Goal: Task Accomplishment & Management: Complete application form

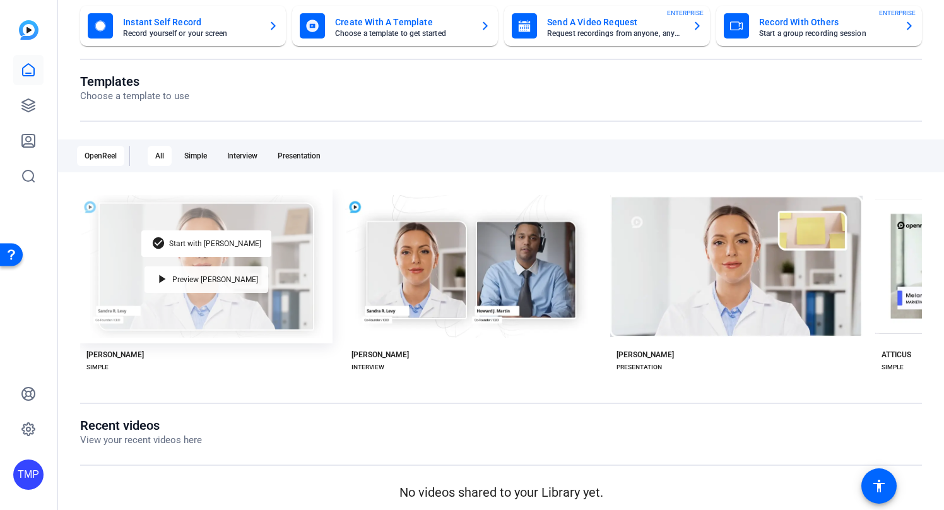
scroll to position [86, 0]
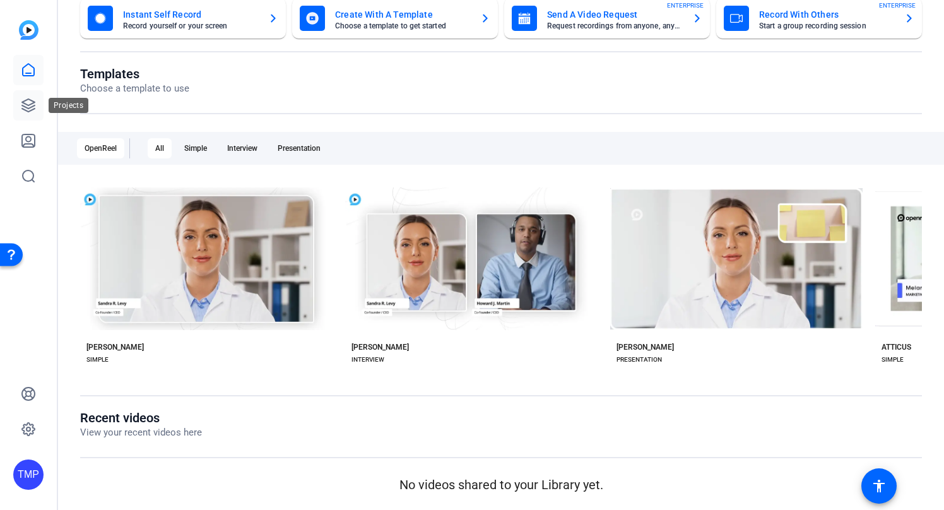
click at [27, 112] on icon at bounding box center [28, 105] width 15 height 15
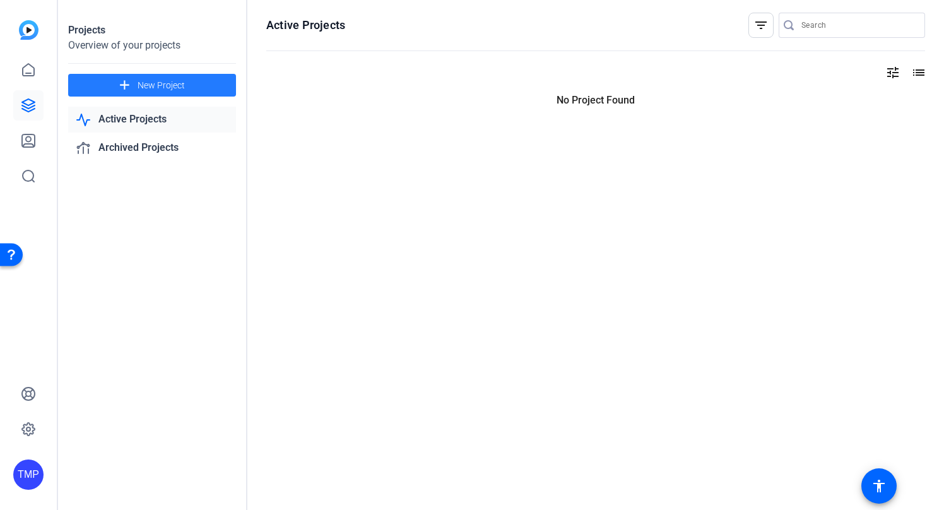
click at [150, 83] on span "New Project" at bounding box center [161, 85] width 47 height 13
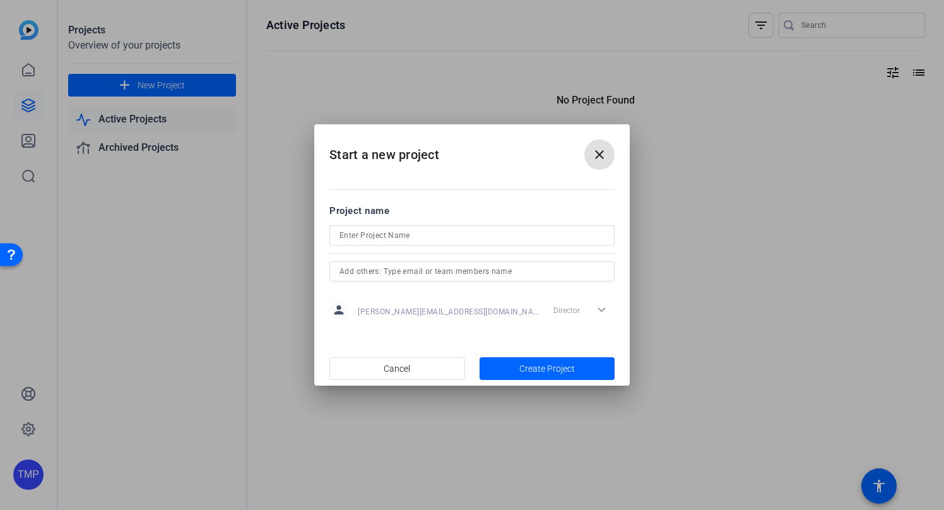
click at [456, 237] on input at bounding box center [472, 235] width 265 height 15
click at [394, 234] on input "Activity Sharing - Missionary Department" at bounding box center [472, 235] width 265 height 15
type input "Activity Sharing - Missionary Department"
click at [351, 270] on input "text" at bounding box center [472, 271] width 265 height 15
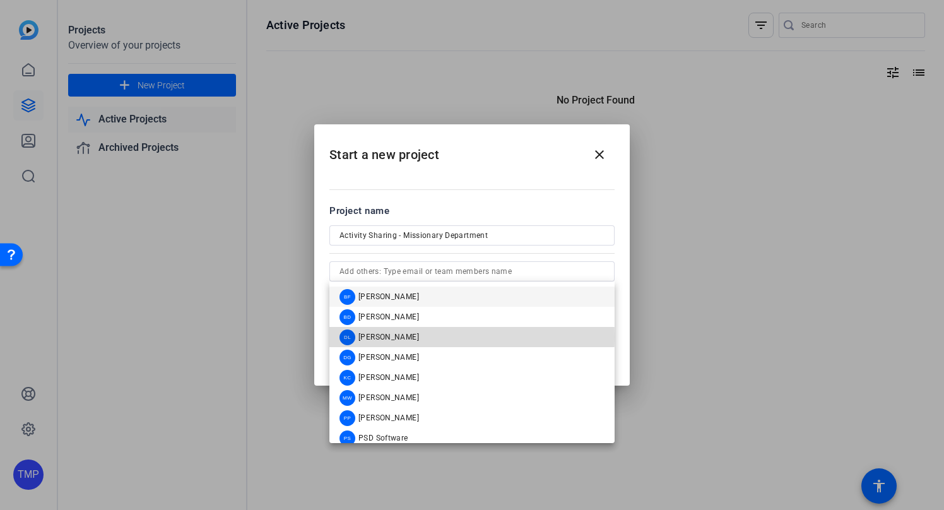
click at [396, 337] on span "Dan LaPray" at bounding box center [388, 337] width 61 height 10
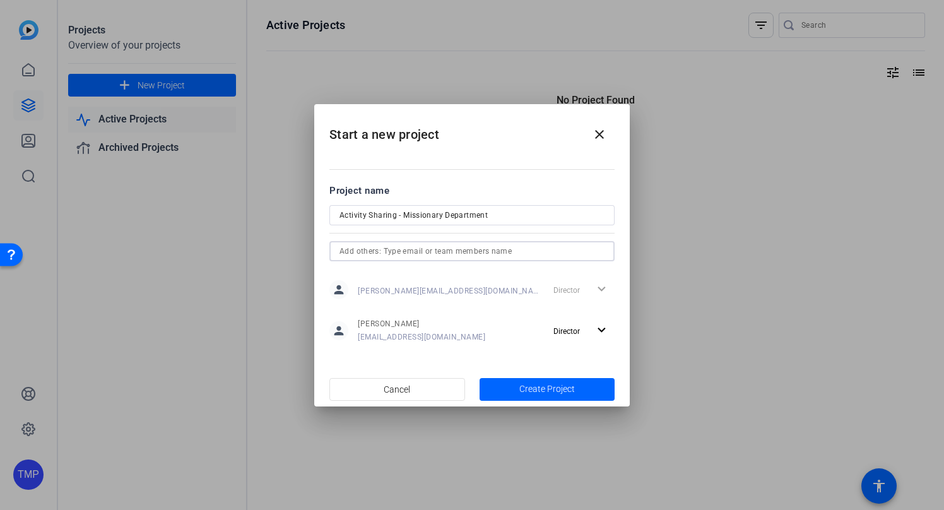
click at [420, 255] on input "text" at bounding box center [472, 251] width 265 height 15
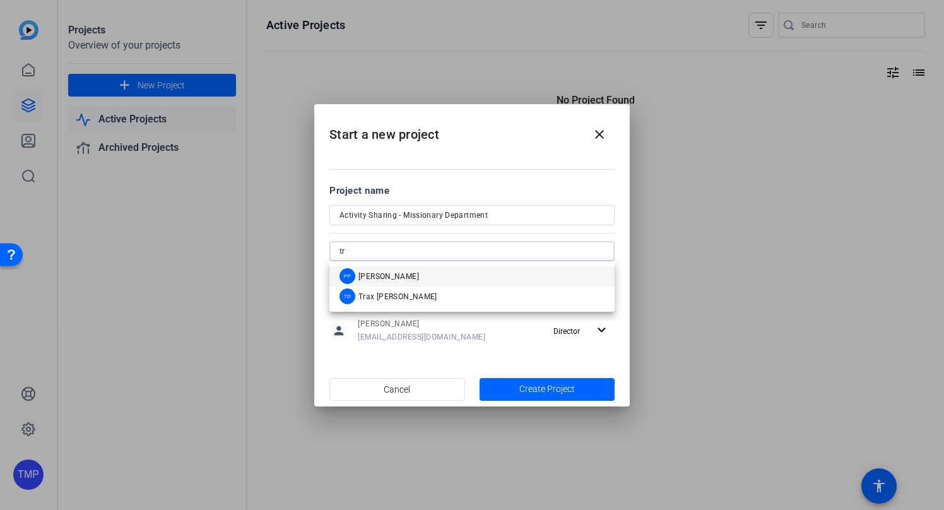
type input "t"
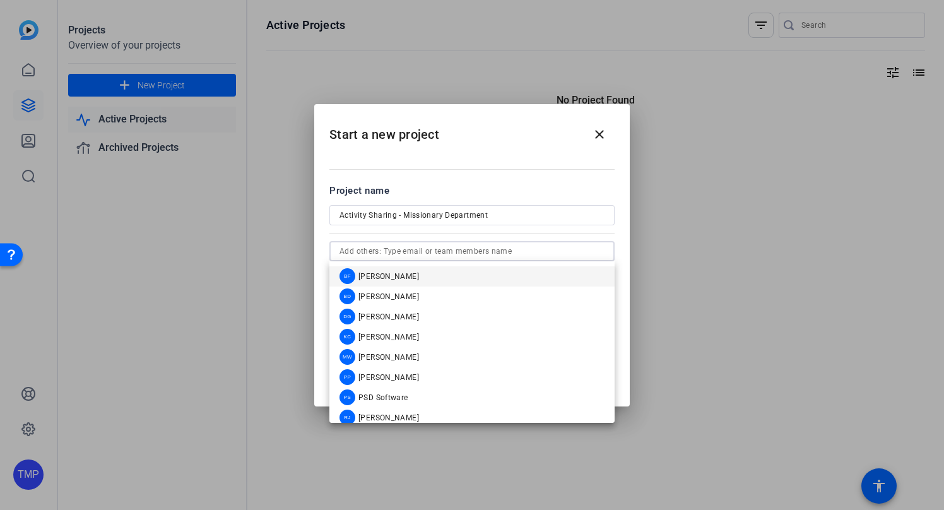
type input "T"
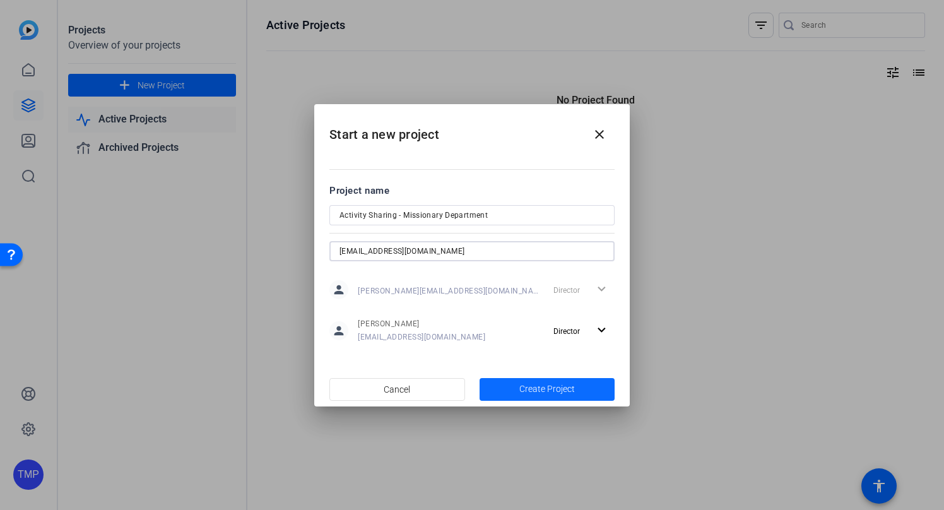
type input "tvbrower@gmail.com"
click at [595, 392] on span "button" at bounding box center [548, 389] width 136 height 30
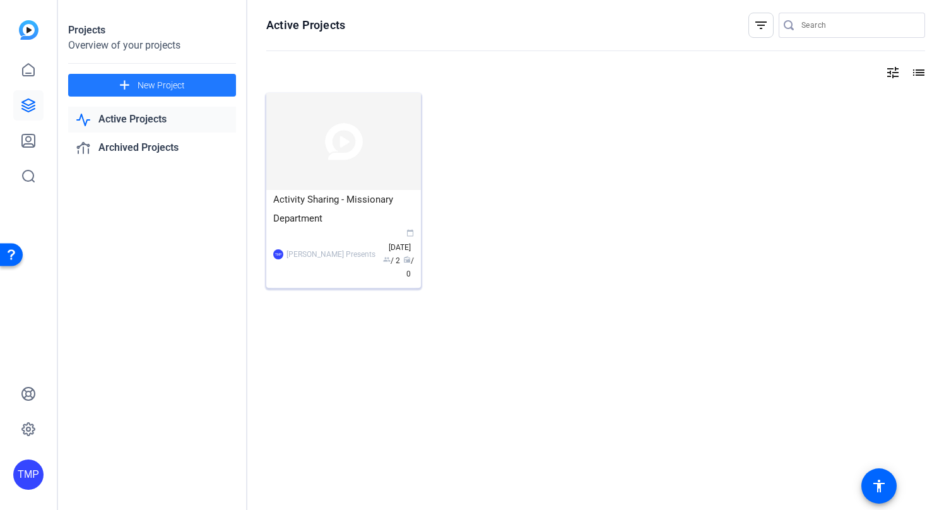
click at [369, 205] on div "Activity Sharing - Missionary Department" at bounding box center [343, 209] width 141 height 38
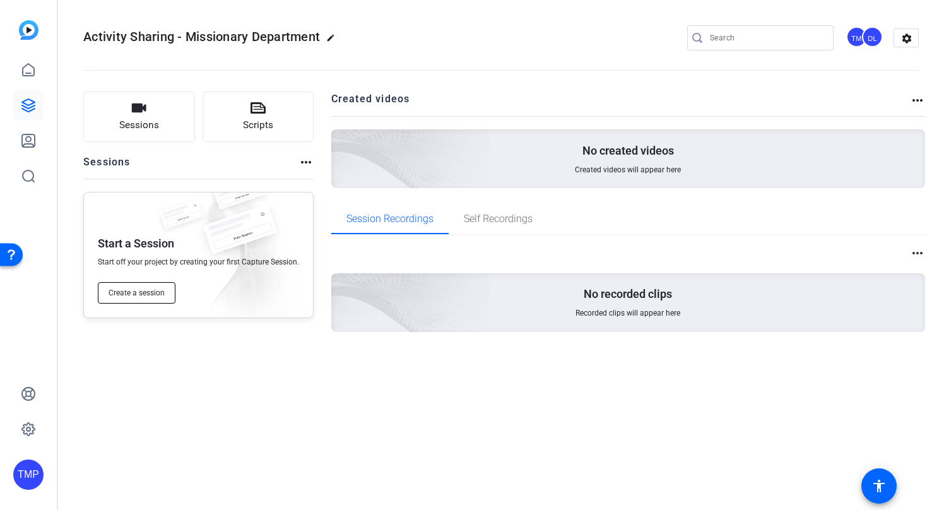
click at [148, 290] on span "Create a session" at bounding box center [137, 293] width 56 height 10
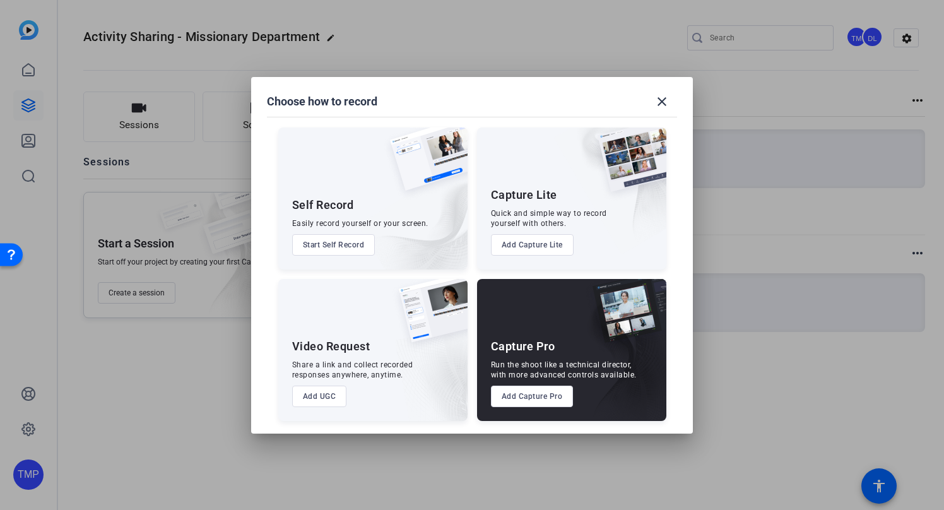
click at [364, 244] on button "Start Self Record" at bounding box center [333, 244] width 83 height 21
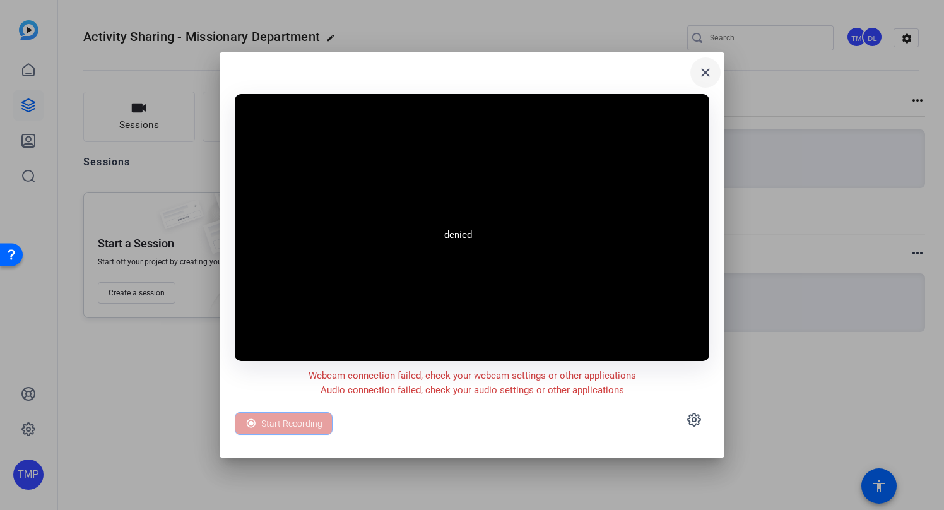
click at [704, 73] on mat-icon "close" at bounding box center [705, 72] width 15 height 15
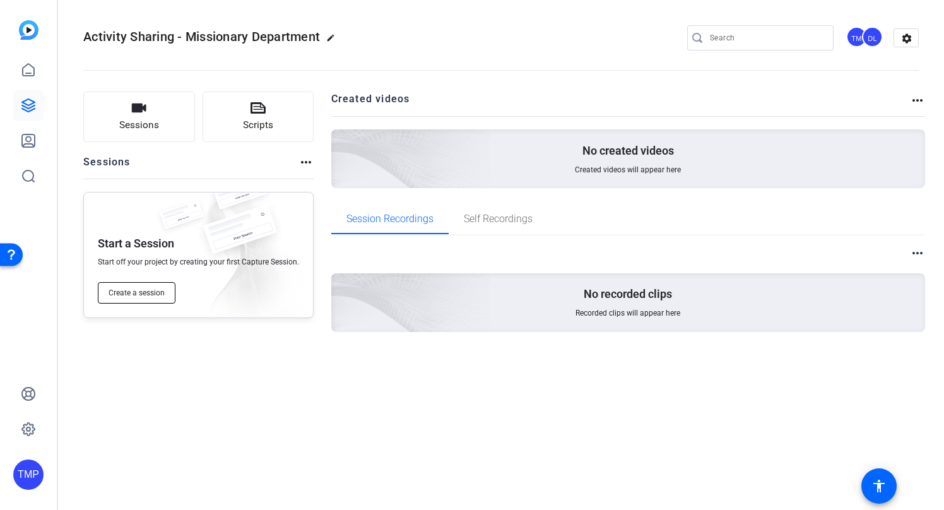
click at [133, 297] on span "Create a session" at bounding box center [137, 293] width 56 height 10
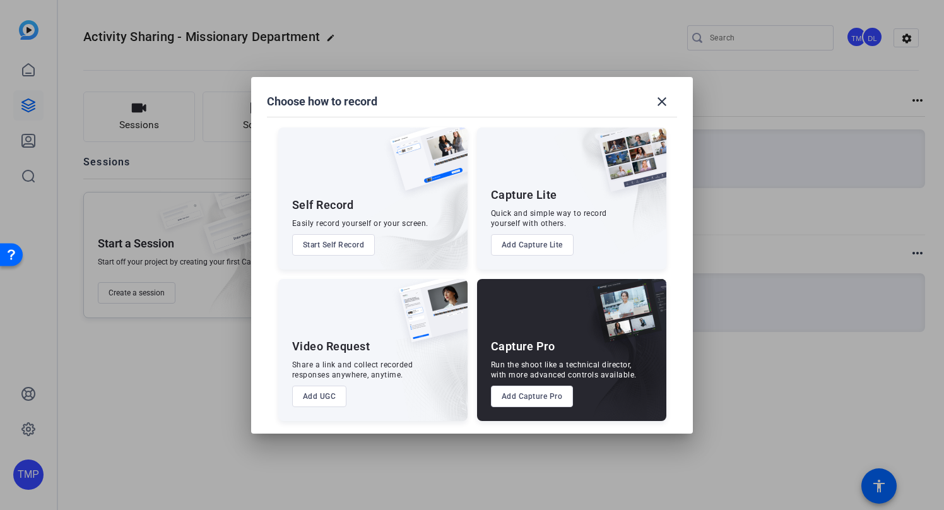
click at [328, 393] on button "Add UGC" at bounding box center [319, 396] width 55 height 21
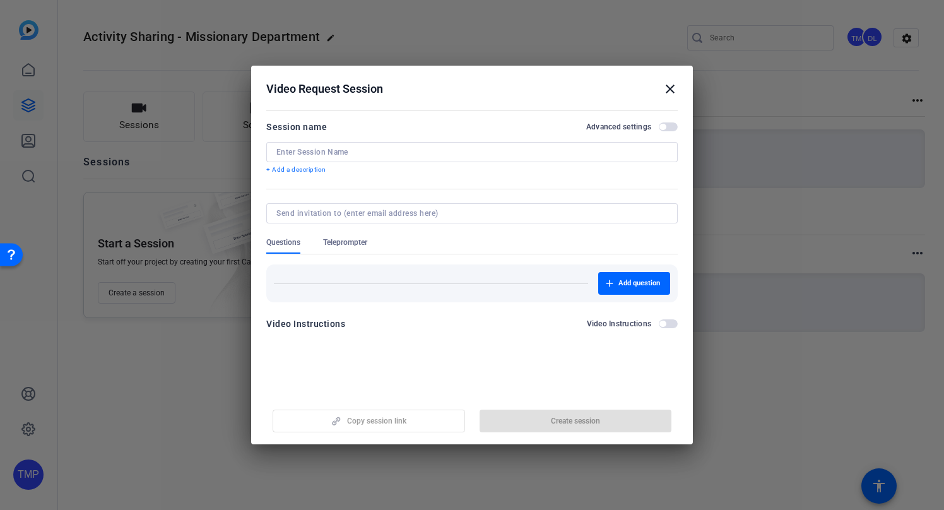
click at [336, 154] on input at bounding box center [471, 152] width 391 height 10
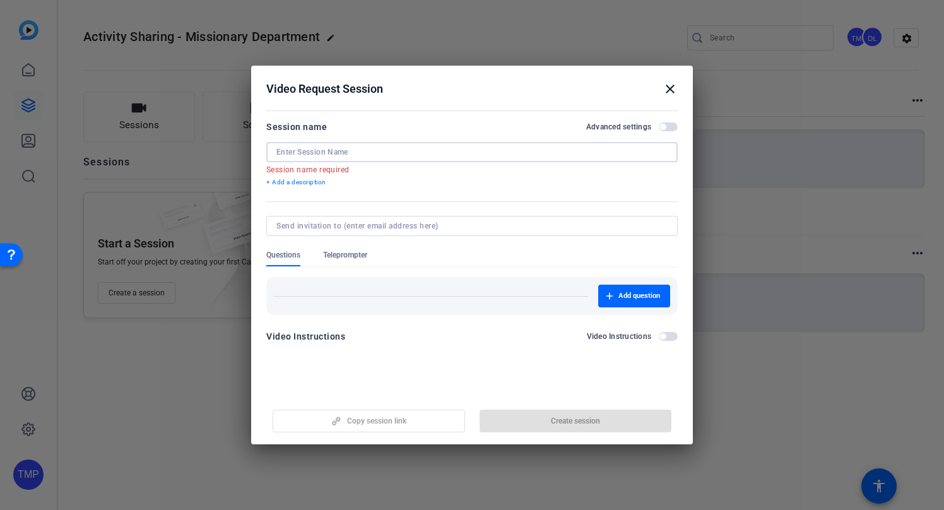
paste input "Frisco 10th Ward (Texas) (Bishop Cameron Copeland"
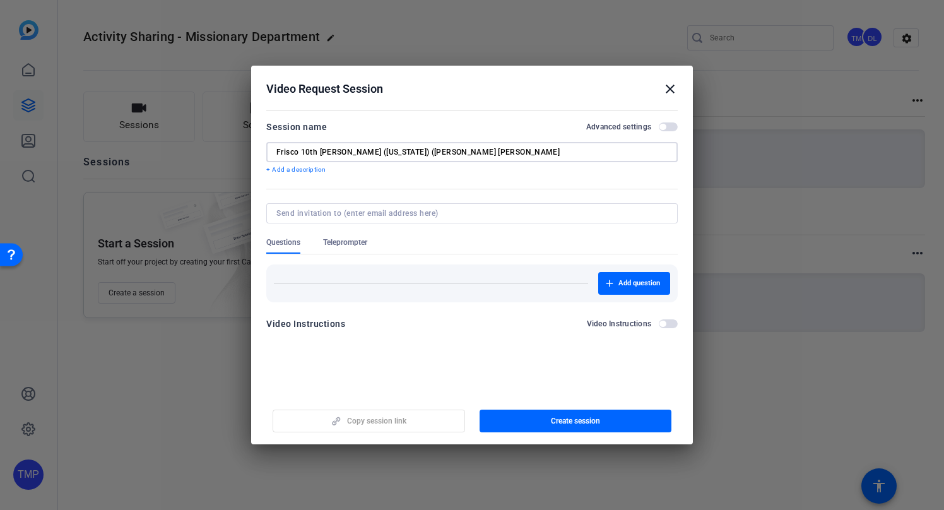
click at [277, 153] on input "Frisco 10th Ward (Texas) (Bishop Cameron Copeland" at bounding box center [471, 152] width 391 height 10
click at [489, 155] on input "AFrisco 10th Ward (Texas) (Bishop Cameron Copeland" at bounding box center [471, 152] width 391 height 10
drag, startPoint x: 438, startPoint y: 150, endPoint x: 403, endPoint y: 152, distance: 34.8
click at [403, 152] on input "AFrisco 10th Ward (Texas) (Bishop Cameron Copeland" at bounding box center [471, 152] width 391 height 10
click at [377, 152] on input "AFrisco 10th Ward (Texas) (Bishop Copeland" at bounding box center [471, 152] width 391 height 10
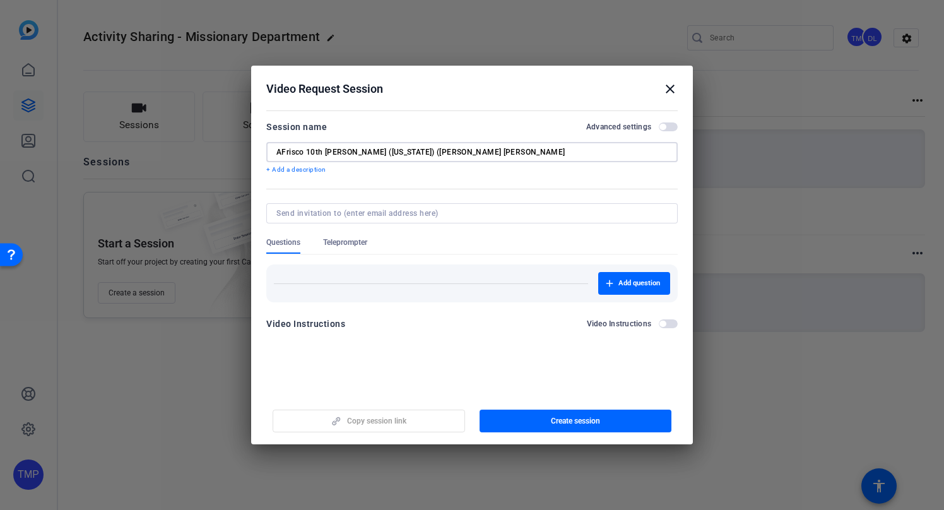
click at [478, 154] on input "AFrisco 10th Ward (Texas) (Bishop Copeland" at bounding box center [471, 152] width 391 height 10
click at [377, 153] on input "AFrisco 10th Ward (Texas) (Bishop Copeland" at bounding box center [471, 152] width 391 height 10
drag, startPoint x: 282, startPoint y: 152, endPoint x: 316, endPoint y: 166, distance: 36.8
click at [282, 152] on input "AFrisco 10th Ward - Bishop Copeland" at bounding box center [471, 152] width 391 height 10
click at [416, 153] on input "ACTIVITY SHARINGFrisco 10th Ward - Bishop Copeland" at bounding box center [471, 152] width 391 height 10
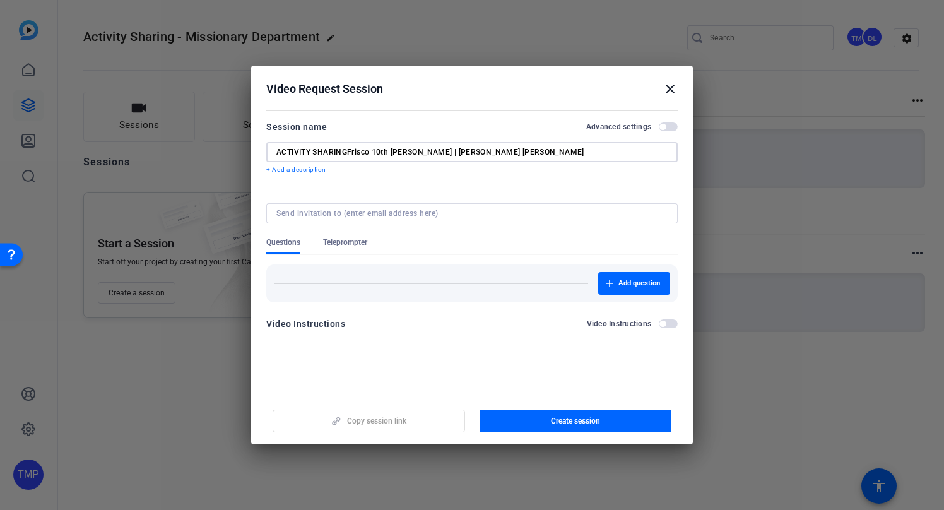
drag, startPoint x: 348, startPoint y: 153, endPoint x: 484, endPoint y: 169, distance: 136.6
click at [348, 153] on input "ACTIVITY SHARINGFrisco 10th Ward | Bishop Copeland" at bounding box center [471, 152] width 391 height 10
click at [477, 153] on input "ACTIVITY SHARINGFrisco 10th Ward | Bishop Copeland" at bounding box center [471, 152] width 391 height 10
drag, startPoint x: 278, startPoint y: 150, endPoint x: 295, endPoint y: 155, distance: 18.2
click at [277, 150] on input "ACTIVITY SHARINGFrisco 10th Ward | Bishop Copeland" at bounding box center [471, 152] width 391 height 10
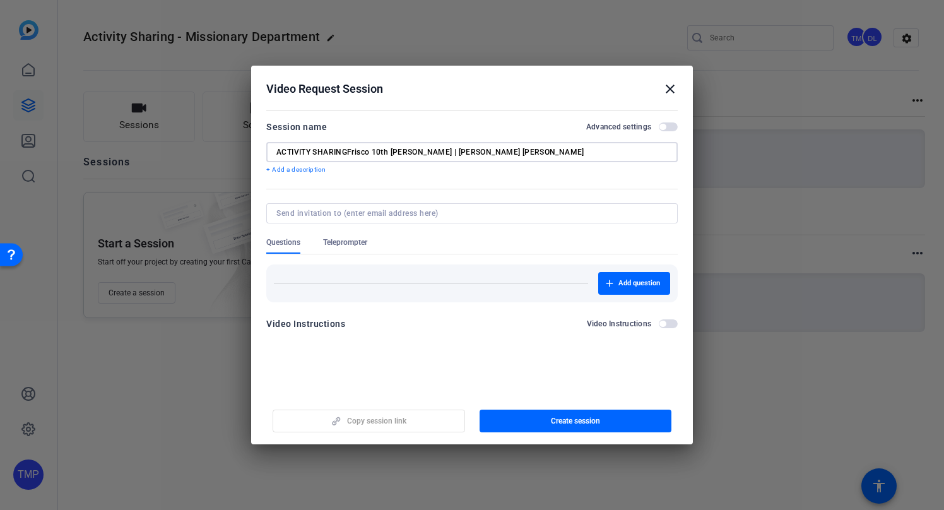
drag, startPoint x: 314, startPoint y: 151, endPoint x: 332, endPoint y: 154, distance: 18.0
click at [314, 151] on input "ACTIVITY SHARINGFrisco 10th Ward | Bishop Copeland" at bounding box center [471, 152] width 391 height 10
click at [348, 153] on input "ACTIVITY SHARINGFrisco 10th Ward | Bishop Copeland" at bounding box center [471, 152] width 391 height 10
drag, startPoint x: 415, startPoint y: 151, endPoint x: 434, endPoint y: 158, distance: 21.0
click at [415, 151] on input "ACTIVITY SHARINGFrisco 10th Ward | Bishop Copeland" at bounding box center [471, 152] width 391 height 10
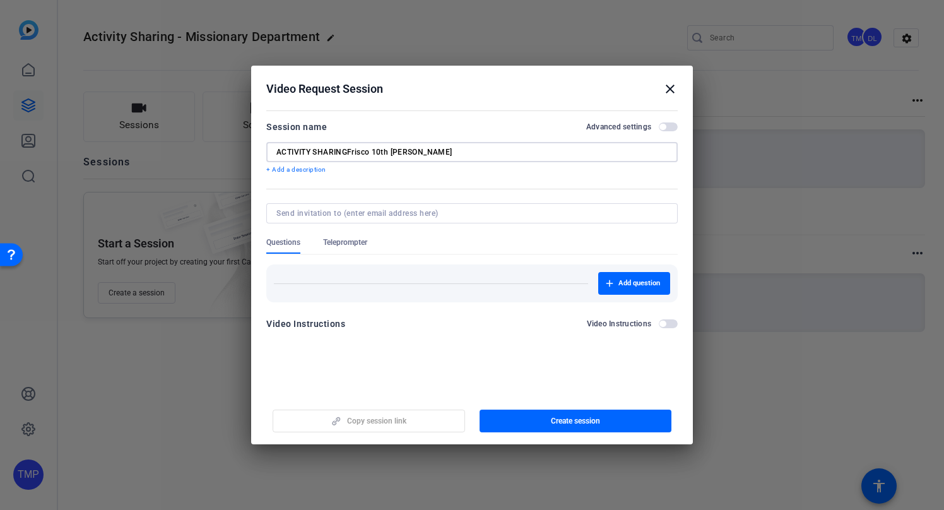
click at [347, 150] on input "ACTIVITY SHARINGFrisco 10th Ward Bishop Copeland" at bounding box center [471, 152] width 391 height 10
click at [486, 147] on input "ACTIVITY SHARING -Frisco 10th Ward Bishop Copeland" at bounding box center [471, 152] width 391 height 10
type input "ACTIVITY SHARING -Frisco 10th Ward Bishop Copeland"
click at [300, 222] on div at bounding box center [471, 213] width 391 height 20
click at [471, 218] on input at bounding box center [469, 213] width 386 height 10
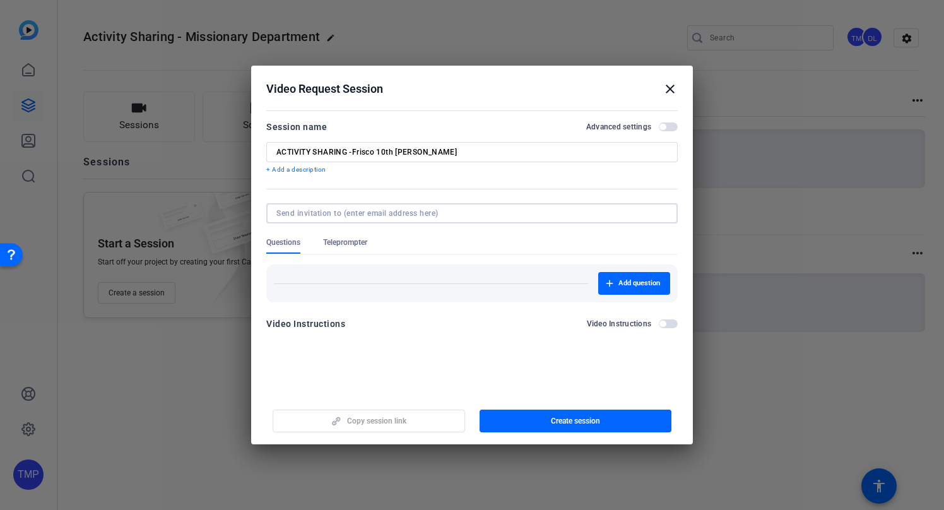
click at [675, 127] on span "button" at bounding box center [668, 126] width 19 height 9
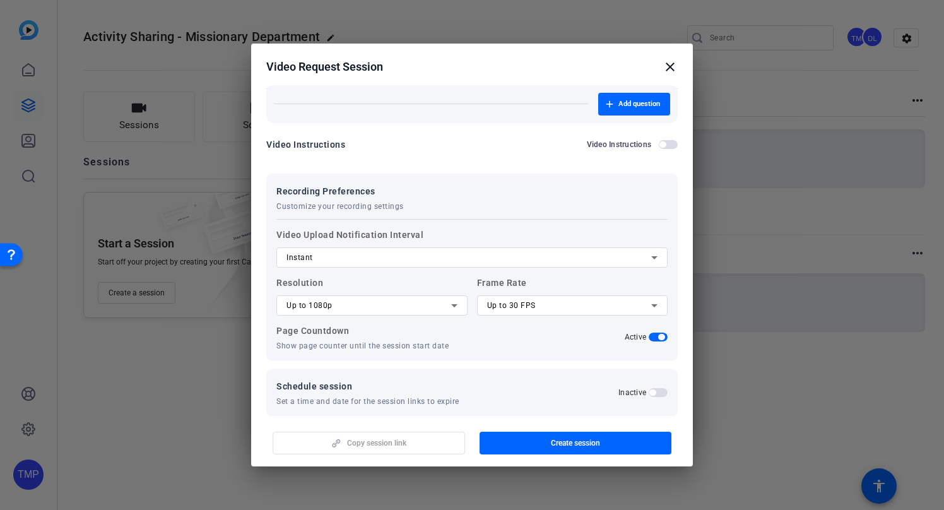
scroll to position [158, 0]
click at [451, 303] on icon at bounding box center [454, 304] width 15 height 15
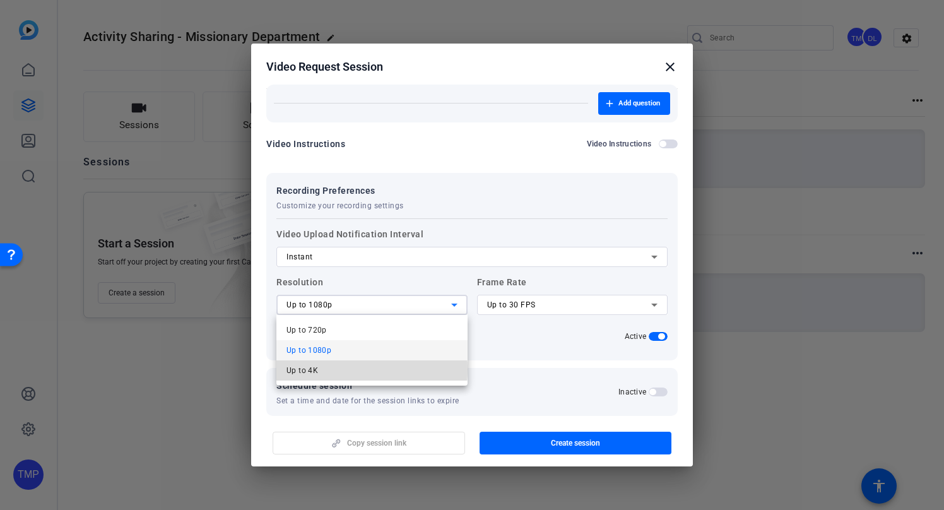
click at [342, 369] on mat-option "Up to 4K" at bounding box center [371, 370] width 191 height 20
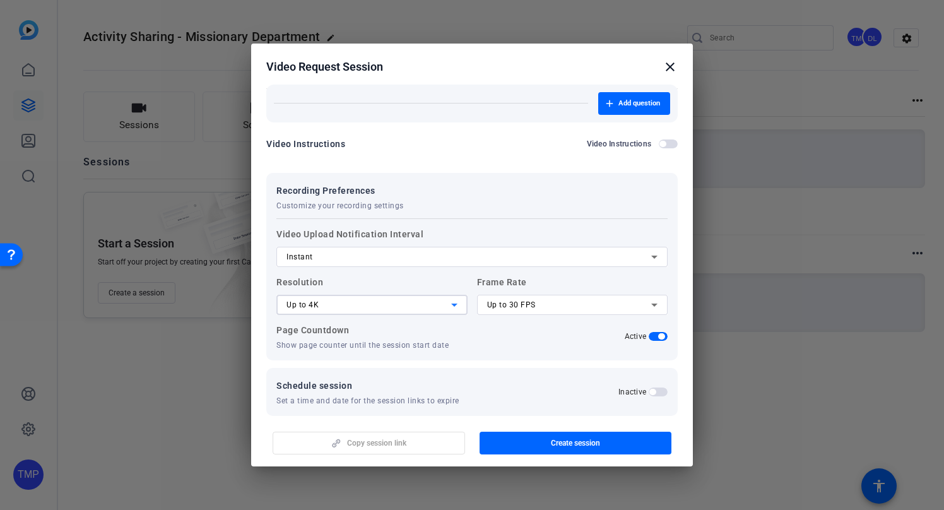
click at [654, 305] on icon at bounding box center [654, 305] width 6 height 3
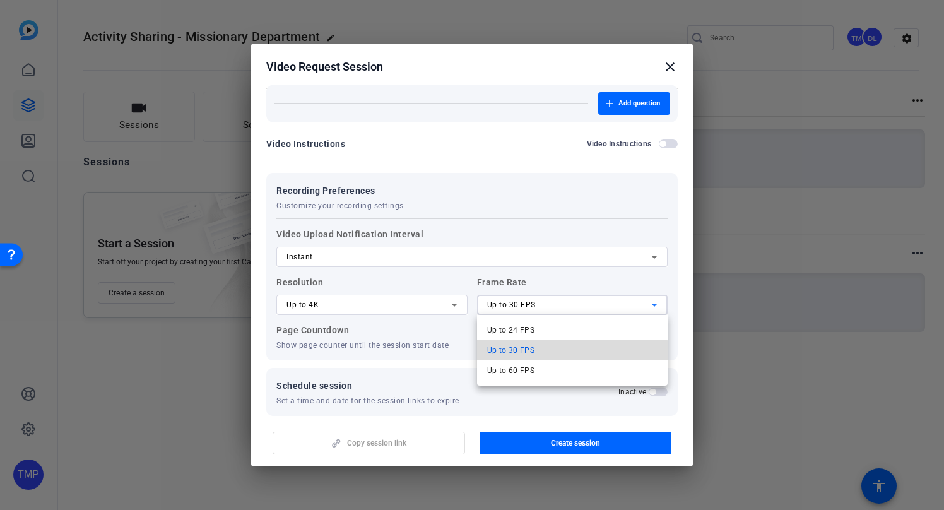
click at [558, 352] on mat-option "Up to 30 FPS" at bounding box center [572, 350] width 191 height 20
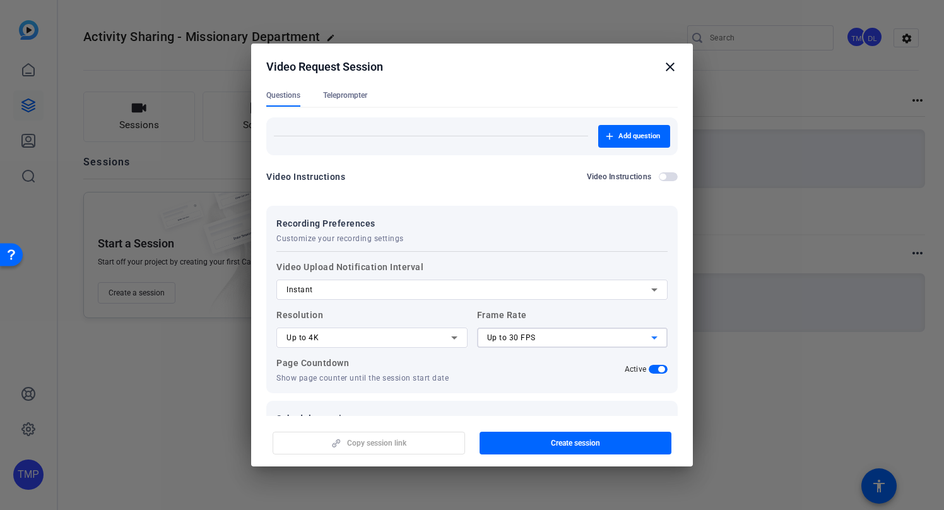
scroll to position [172, 0]
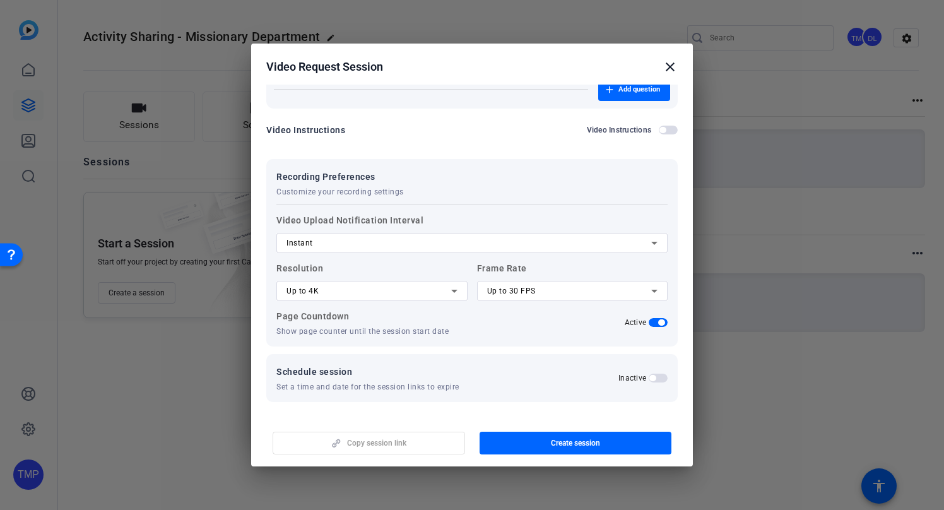
click at [654, 322] on span "button" at bounding box center [658, 322] width 19 height 9
click at [662, 380] on span "button" at bounding box center [658, 378] width 19 height 9
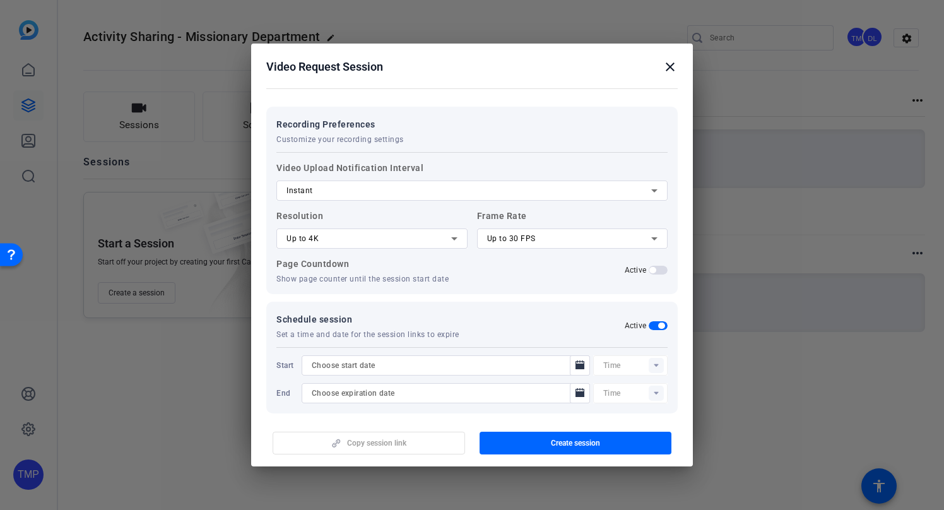
scroll to position [235, 0]
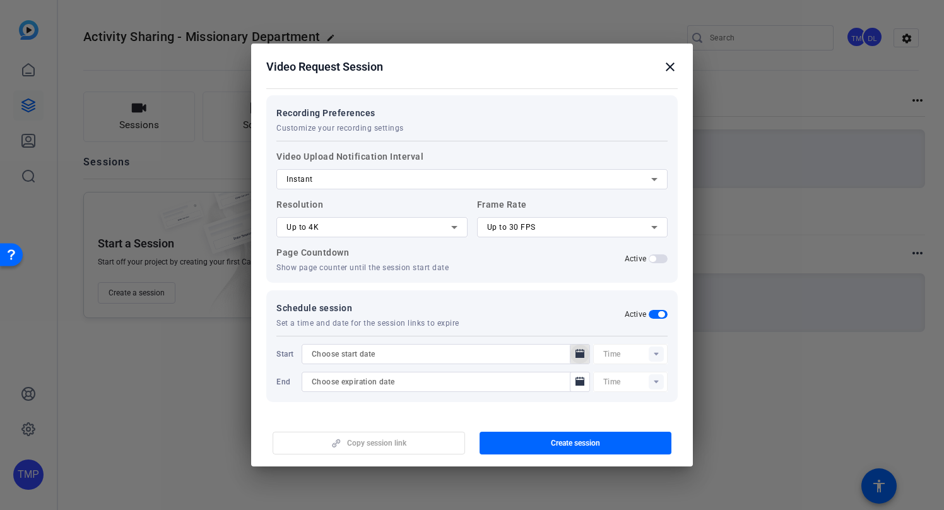
click at [575, 351] on icon "Open calendar" at bounding box center [580, 354] width 10 height 15
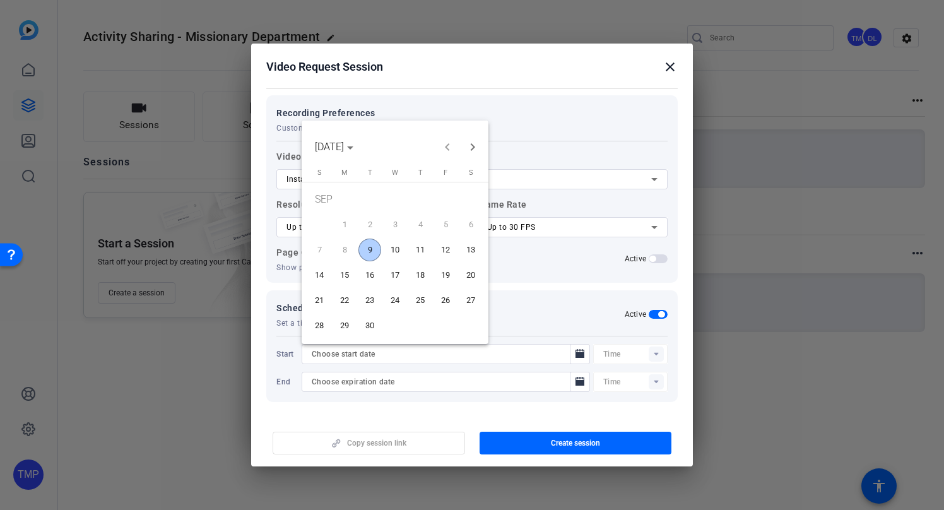
click at [370, 246] on span "9" at bounding box center [369, 250] width 23 height 23
type input "9/9/2025"
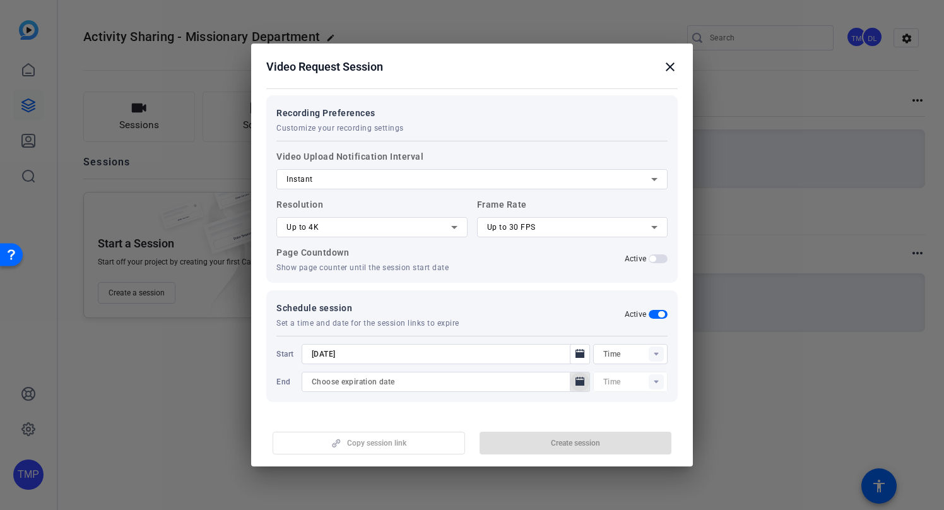
click at [578, 383] on icon "Open calendar" at bounding box center [580, 381] width 9 height 9
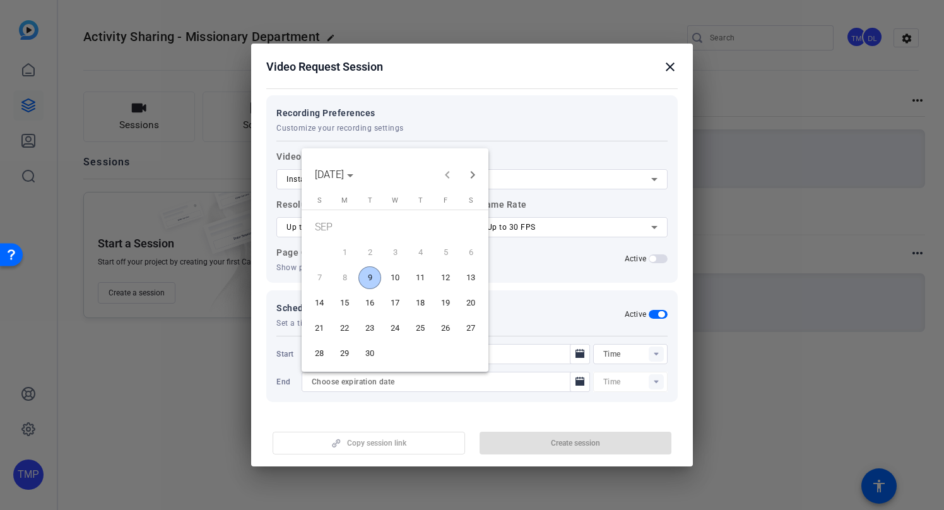
click at [369, 325] on span "23" at bounding box center [369, 328] width 23 height 23
type input "9/23/2025"
type input "04:46PM"
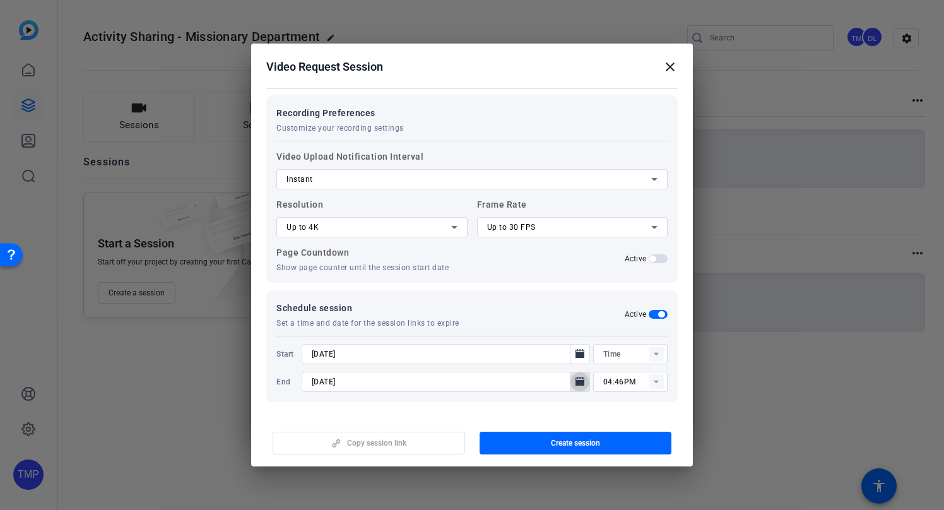
click at [582, 381] on icon "Open calendar" at bounding box center [580, 381] width 9 height 9
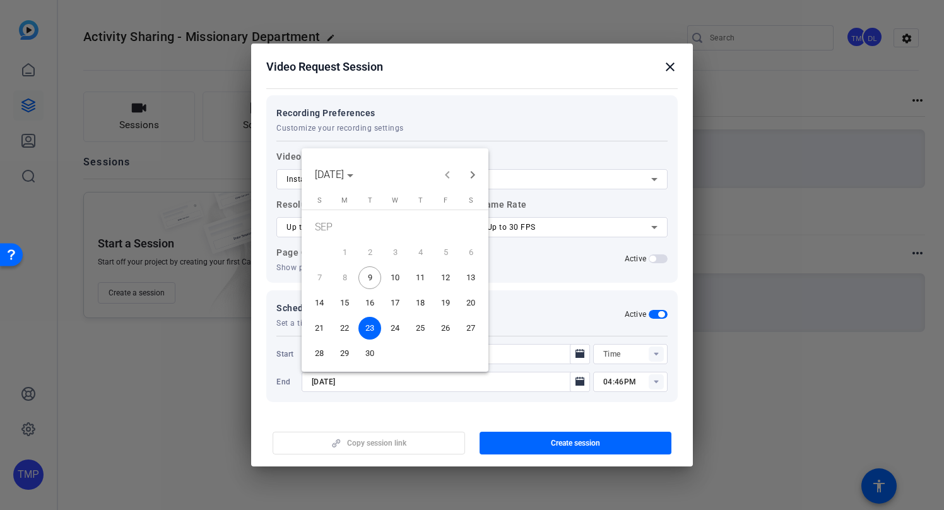
click at [317, 352] on span "28" at bounding box center [319, 353] width 23 height 23
type input "9/28/2025"
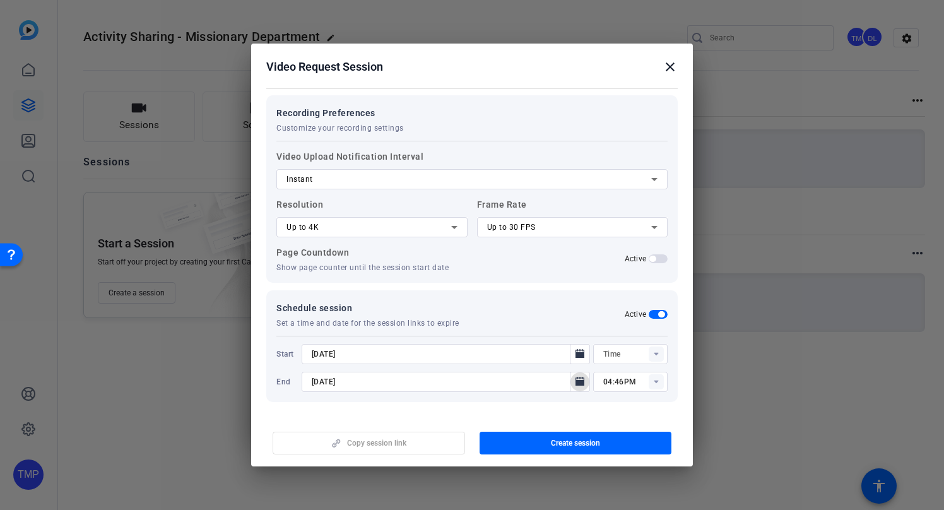
click at [653, 380] on rect at bounding box center [656, 381] width 15 height 15
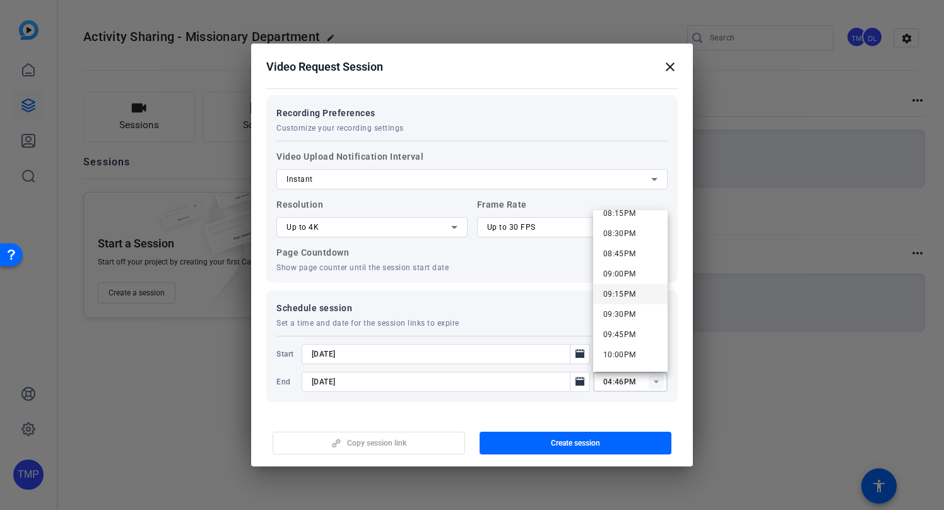
scroll to position [1652, 0]
click at [629, 350] on span "10:00PM" at bounding box center [619, 350] width 33 height 9
type input "10:00PM"
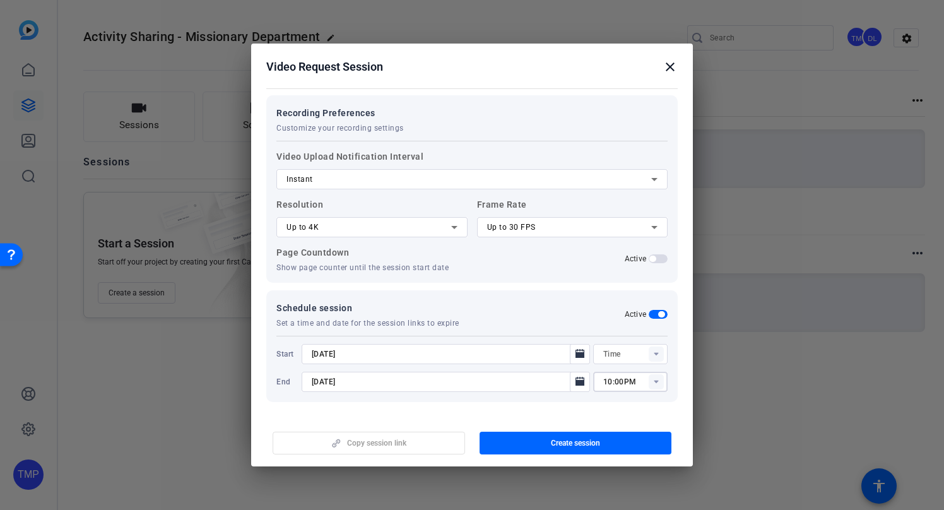
click at [661, 357] on rect at bounding box center [656, 354] width 15 height 15
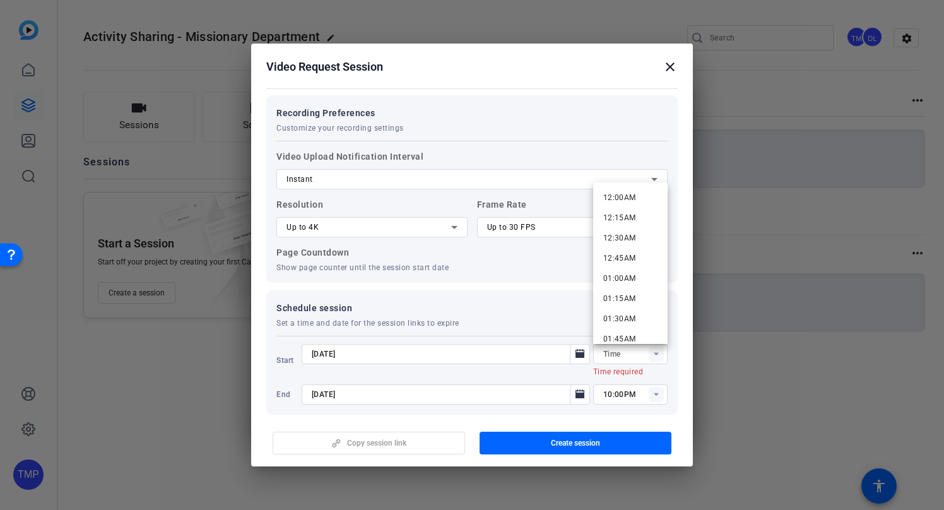
click at [670, 355] on div "Schedule session Set a time and date for the session links to expire Active Sta…" at bounding box center [472, 352] width 412 height 124
click at [655, 353] on icon at bounding box center [656, 354] width 4 height 3
click at [635, 200] on span "07:00PM" at bounding box center [619, 197] width 33 height 9
type input "07:00PM"
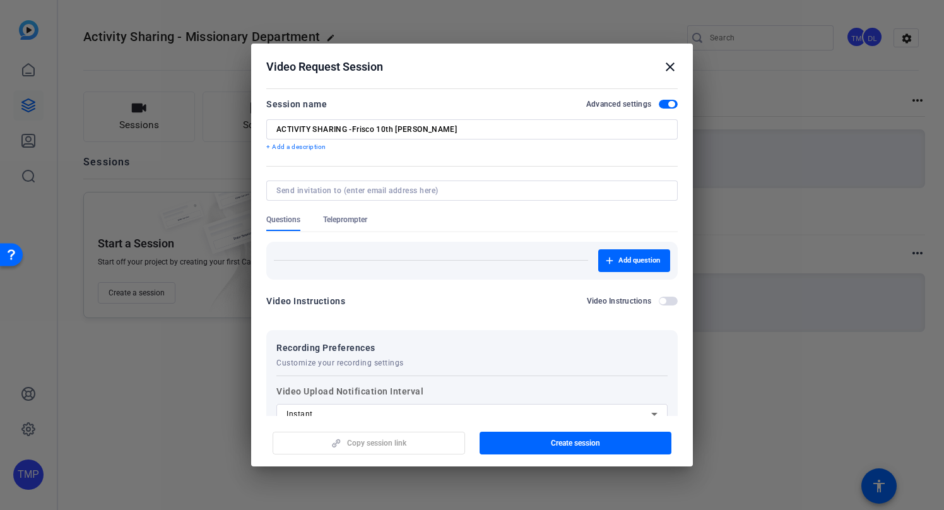
scroll to position [0, 0]
click at [622, 263] on span "Add question" at bounding box center [640, 261] width 42 height 10
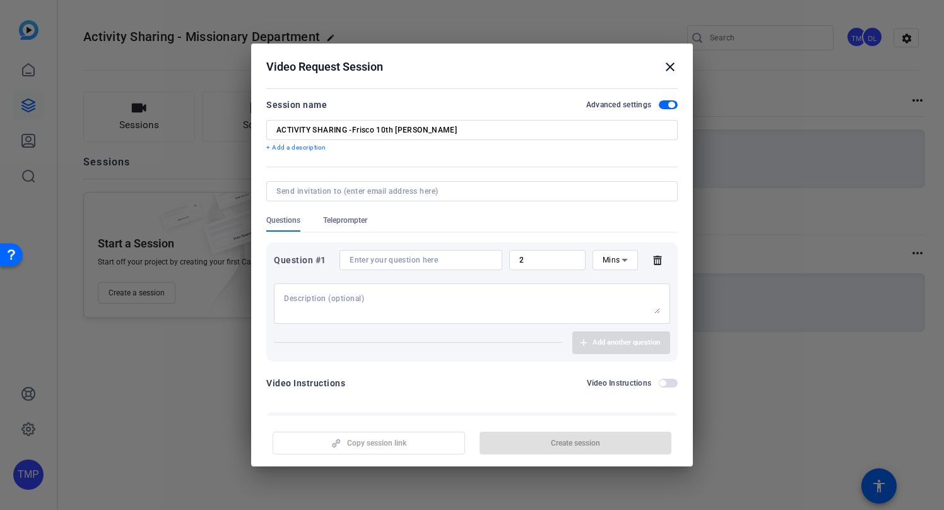
click at [368, 264] on input at bounding box center [421, 260] width 143 height 10
paste input "What made your activity a success? How many friends of the Church attended?"
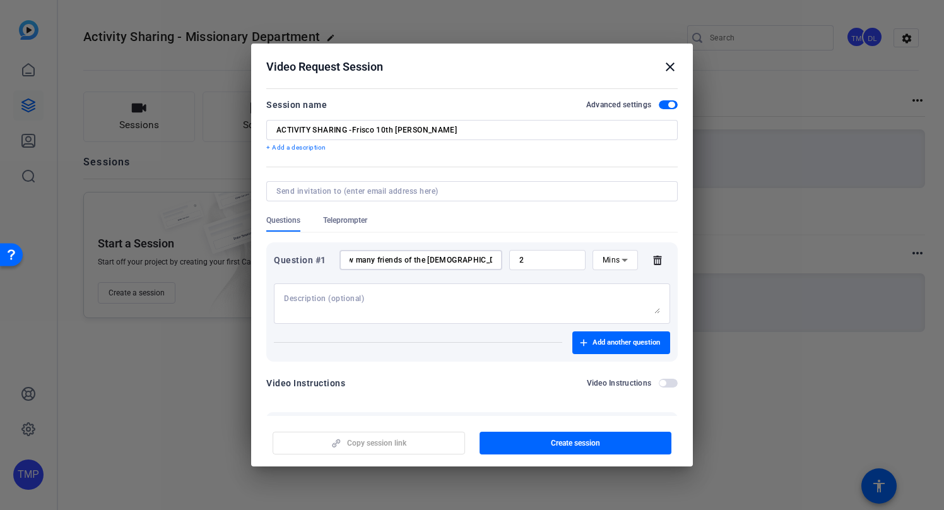
type input "What made your activity a success? How many friends of the Church attended?"
click at [540, 258] on input "2" at bounding box center [547, 260] width 56 height 10
drag, startPoint x: 540, startPoint y: 258, endPoint x: 495, endPoint y: 263, distance: 45.0
click at [495, 263] on div "Question #1 What made your activity a success? How many friends of the Church a…" at bounding box center [472, 260] width 396 height 20
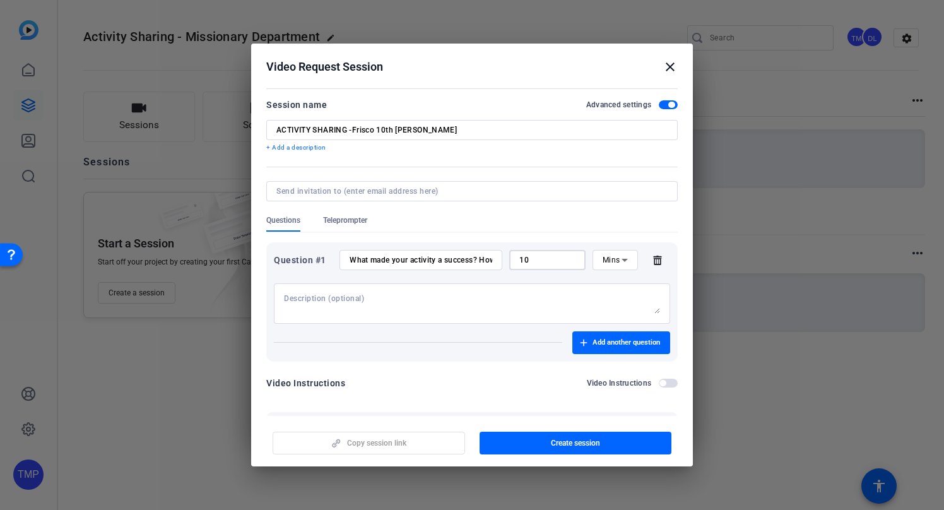
click at [450, 297] on textarea at bounding box center [472, 303] width 376 height 20
click at [547, 259] on input "10" at bounding box center [547, 260] width 56 height 10
click at [492, 297] on textarea at bounding box center [472, 303] width 376 height 20
drag, startPoint x: 533, startPoint y: 259, endPoint x: 505, endPoint y: 261, distance: 28.5
click at [505, 261] on div "Question #1 What made your activity a success? How many friends of the Church a…" at bounding box center [472, 260] width 396 height 20
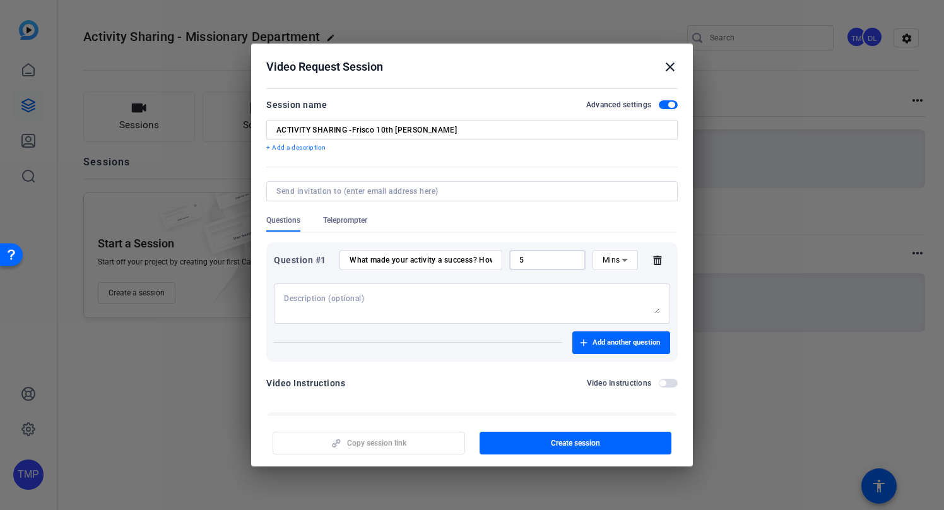
type input "5"
click at [509, 302] on textarea at bounding box center [472, 303] width 376 height 20
drag, startPoint x: 482, startPoint y: 260, endPoint x: 699, endPoint y: 252, distance: 216.6
click at [699, 252] on div "Choose how to record close Self Record Easily record yourself or your screen. S…" at bounding box center [472, 255] width 944 height 510
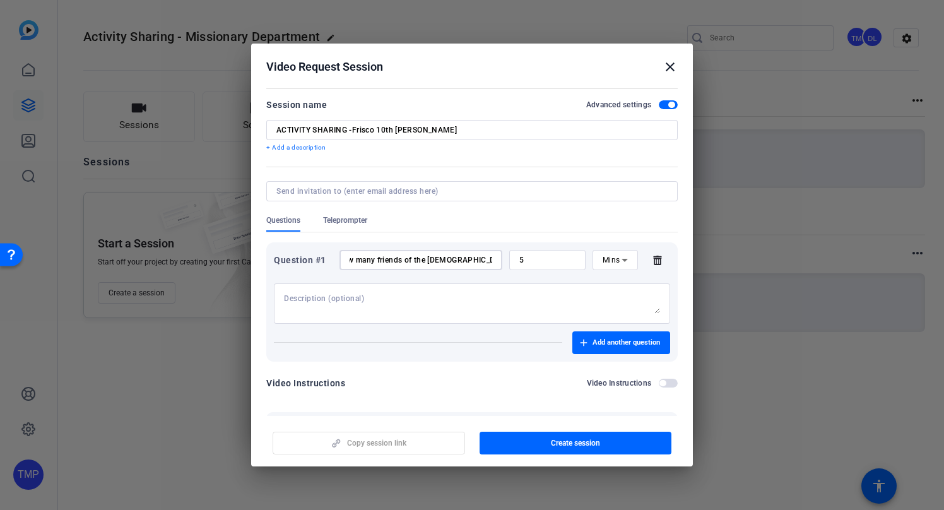
click at [494, 259] on div "What made your activity a success? How many friends of the Church attended?" at bounding box center [421, 260] width 163 height 20
click at [487, 261] on input "What made your activity a success? How many friends of the Church attended?" at bounding box center [421, 260] width 143 height 10
drag, startPoint x: 482, startPoint y: 261, endPoint x: 528, endPoint y: 255, distance: 46.5
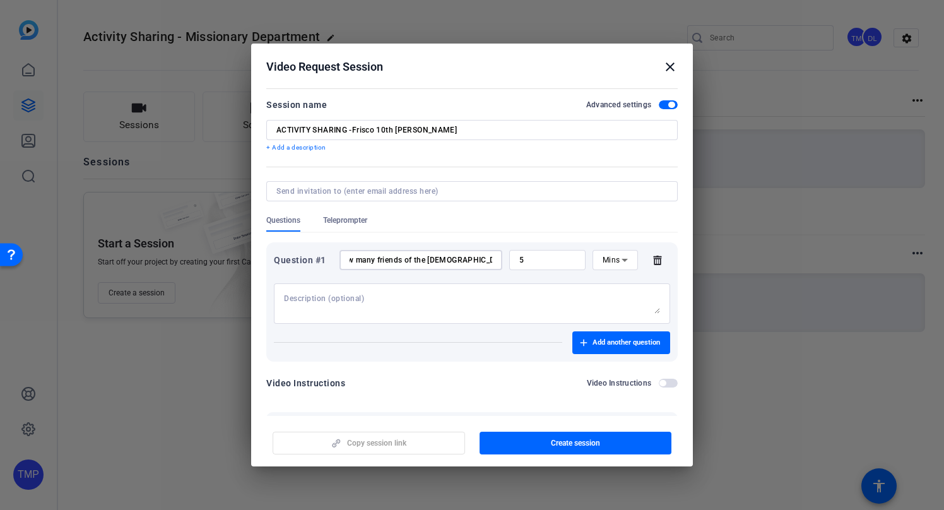
click at [528, 255] on div "Question #1 What made your activity a success? How many friends of the Church a…" at bounding box center [472, 260] width 396 height 20
type input "What made your activity a success?"
click at [617, 345] on span "Add another question" at bounding box center [627, 343] width 68 height 10
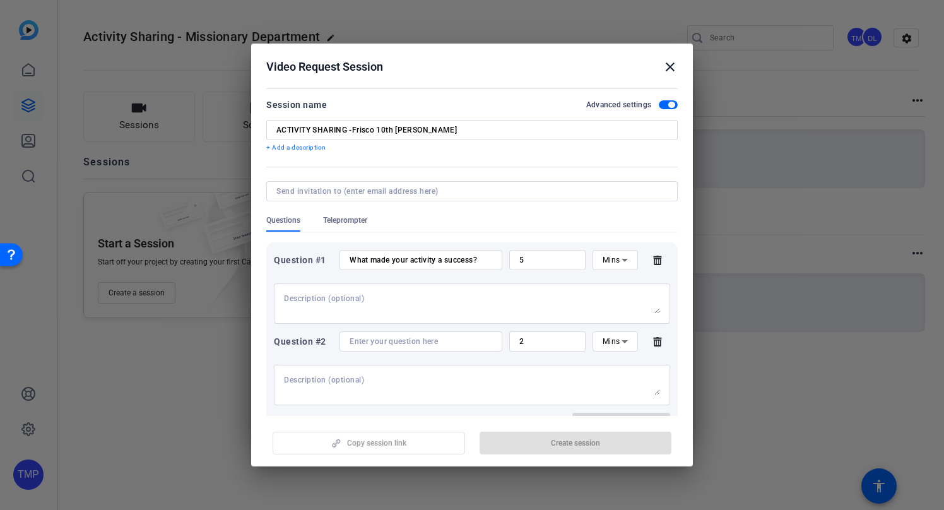
click at [380, 340] on input at bounding box center [421, 341] width 143 height 10
paste input "How many friends of the Church attended?"
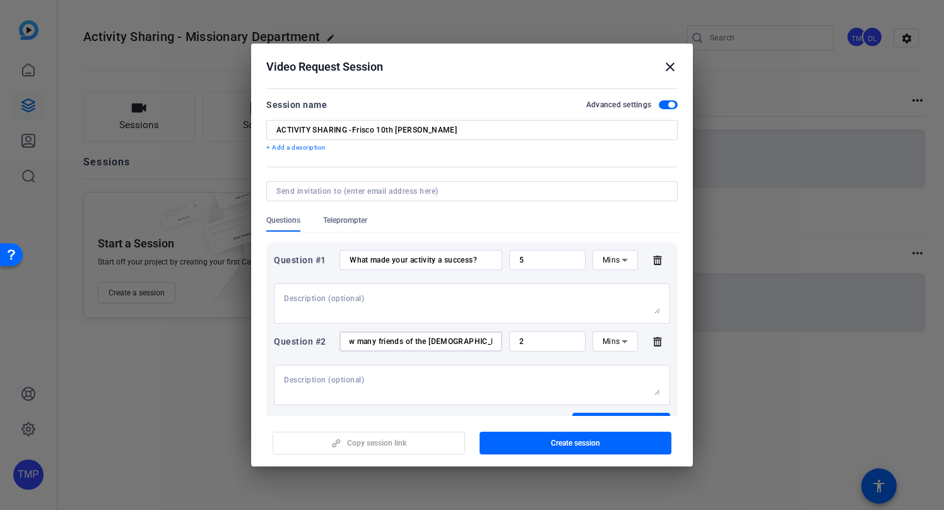
type input "How many friends of the Church attended?"
drag, startPoint x: 524, startPoint y: 258, endPoint x: 516, endPoint y: 258, distance: 8.2
click at [516, 258] on div "5" at bounding box center [547, 260] width 76 height 20
type input "3"
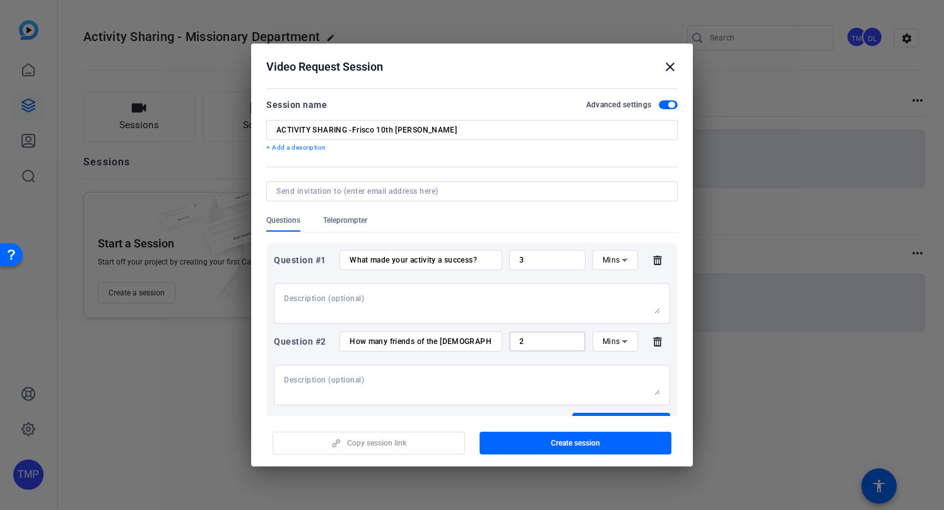
drag, startPoint x: 530, startPoint y: 338, endPoint x: 518, endPoint y: 341, distance: 12.3
click at [518, 341] on div "2" at bounding box center [547, 341] width 76 height 20
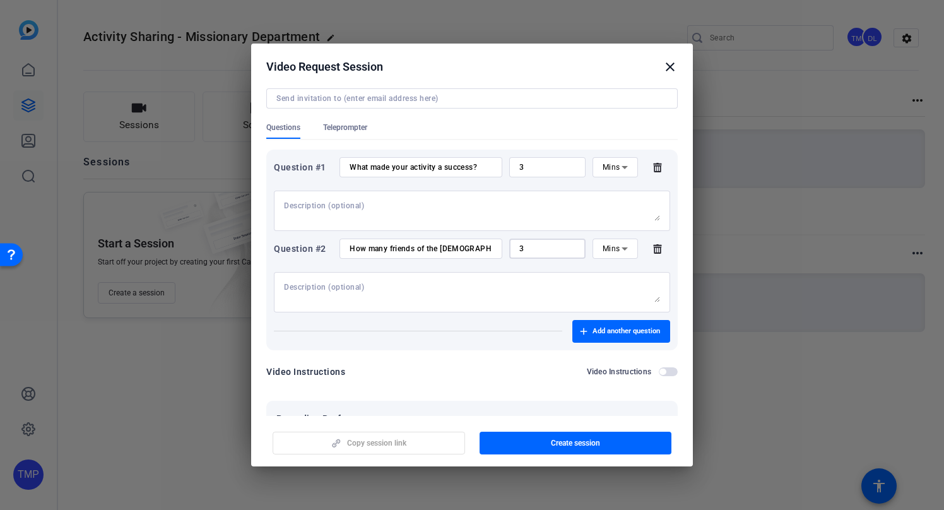
scroll to position [94, 0]
type input "3"
click at [618, 328] on span "Add another question" at bounding box center [627, 330] width 68 height 10
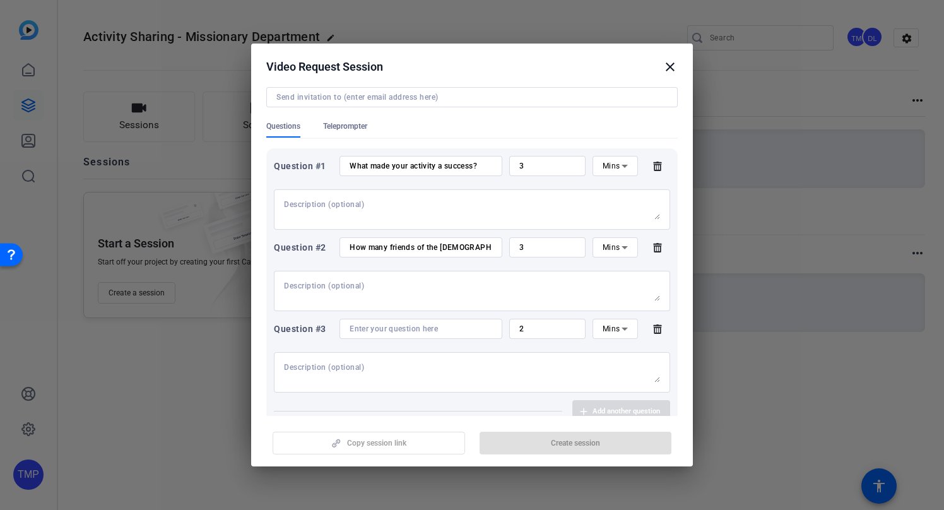
click at [360, 326] on input at bounding box center [421, 329] width 143 height 10
paste input "How did you feel when you saw so many people show up and you interacted with th…"
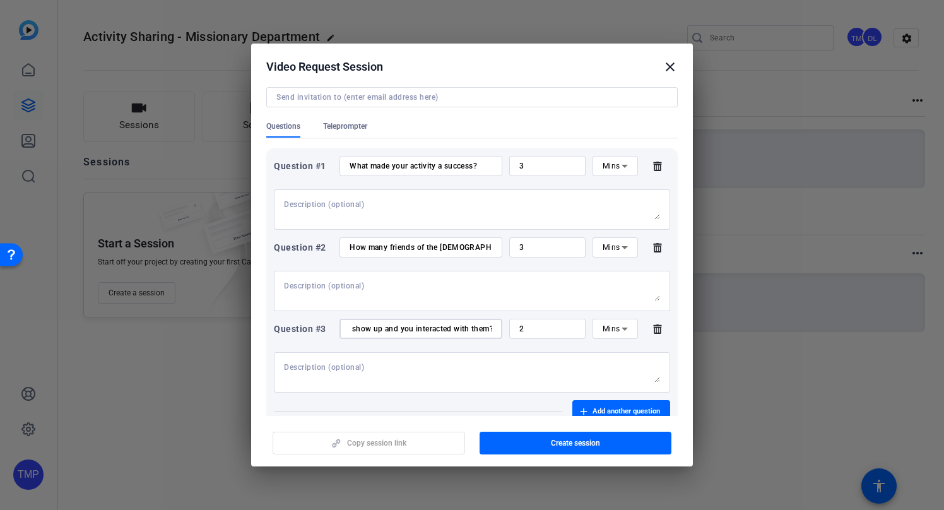
scroll to position [93, 0]
type input "How did you feel when you saw so many people show up and you interacted with th…"
click at [299, 206] on textarea at bounding box center [472, 210] width 376 height 20
type textarea "W"
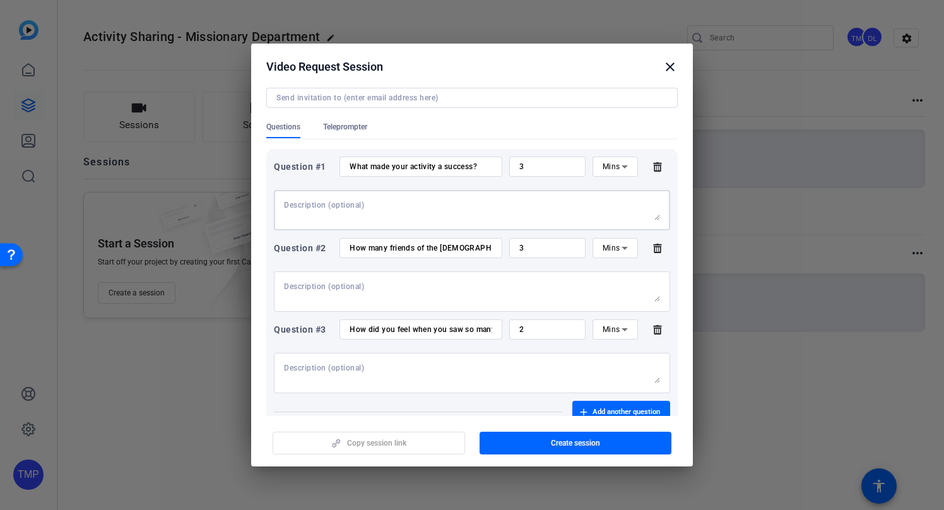
scroll to position [122, 0]
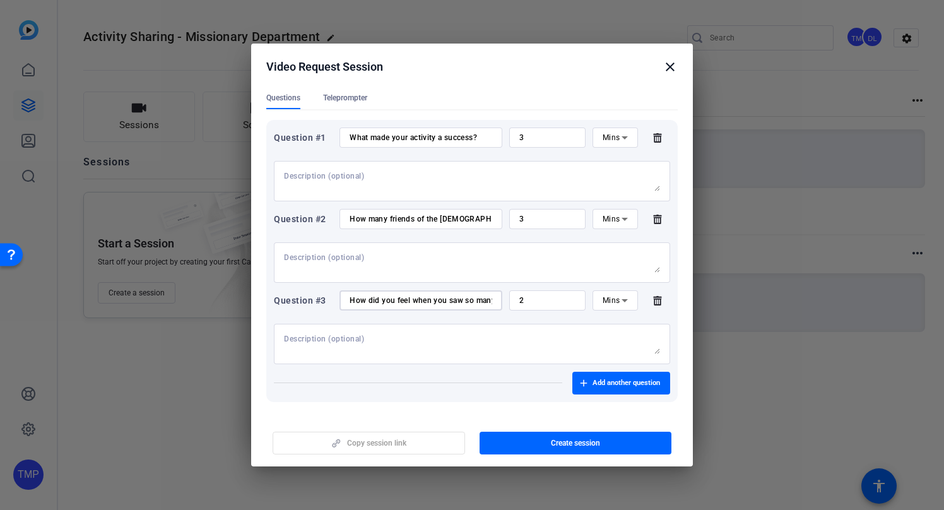
drag, startPoint x: 424, startPoint y: 300, endPoint x: 588, endPoint y: 302, distance: 164.1
click at [588, 302] on div "Question #3 How did you feel when you saw so many people show up and you intera…" at bounding box center [472, 300] width 396 height 20
drag, startPoint x: 343, startPoint y: 341, endPoint x: 358, endPoint y: 339, distance: 15.4
click at [343, 341] on textarea at bounding box center [472, 344] width 376 height 20
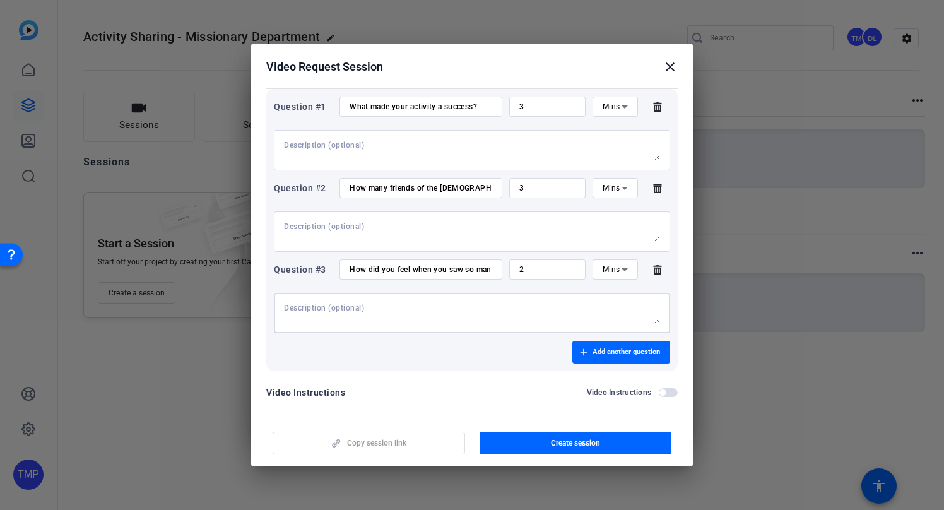
scroll to position [184, 0]
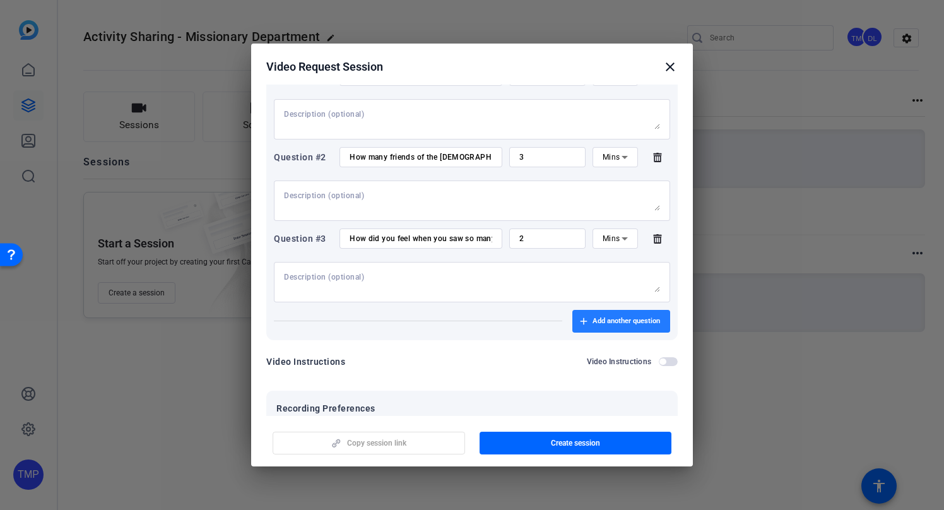
click at [607, 317] on span "Add another question" at bounding box center [627, 321] width 68 height 10
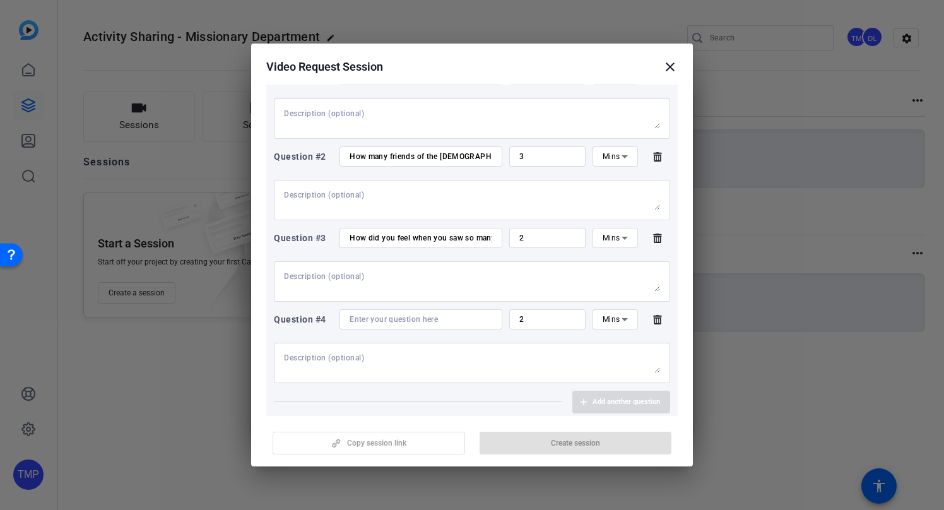
scroll to position [185, 0]
click at [410, 314] on input at bounding box center [421, 319] width 143 height 10
drag, startPoint x: 358, startPoint y: 320, endPoint x: 417, endPoint y: 321, distance: 59.3
click at [358, 320] on input at bounding box center [421, 319] width 143 height 10
paste input "What tips would you give to other wards who want to have more friends at their …"
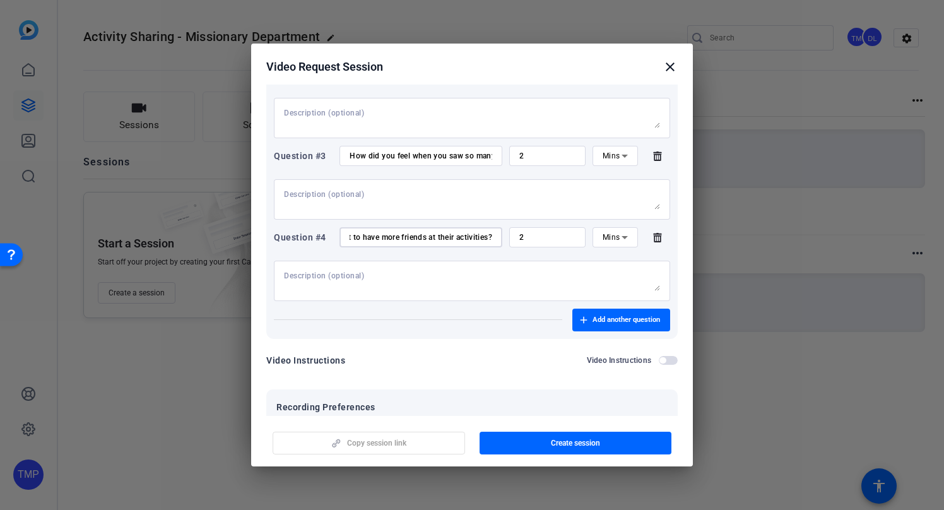
scroll to position [268, 0]
type input "What tips would you give to other wards who want to have more friends at their …"
click at [606, 311] on span "button" at bounding box center [621, 319] width 98 height 30
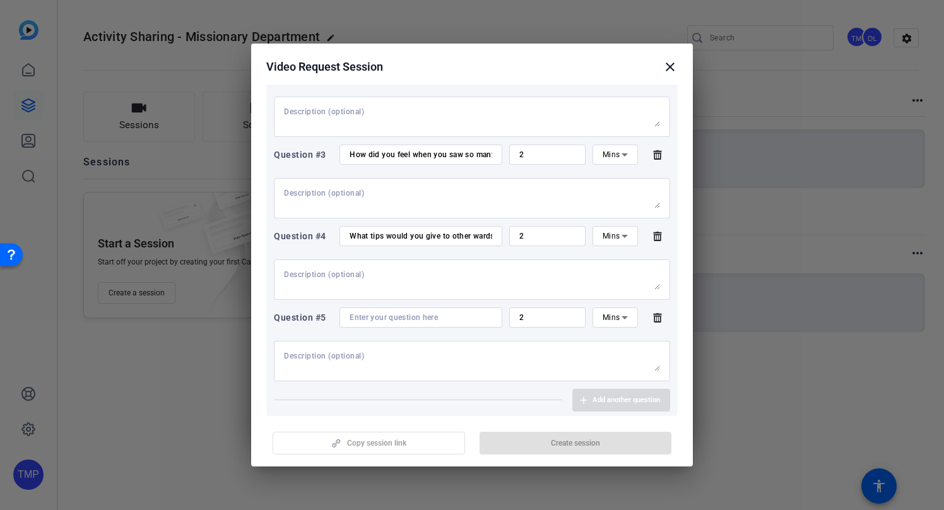
click at [377, 321] on input at bounding box center [421, 317] width 143 height 10
paste input "How has this changed the way you and your ward think about sharing the gospel?"
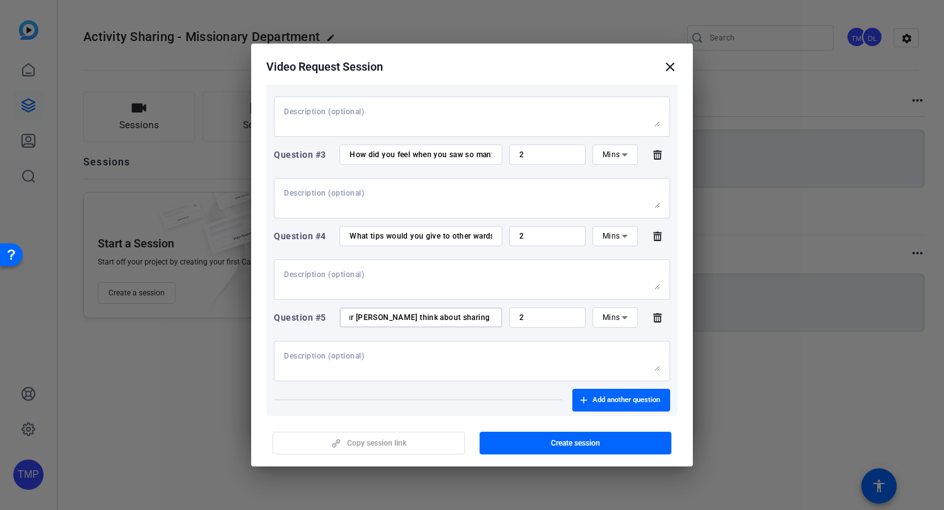
scroll to position [268, 0]
type input "How has this changed the way you and your ward think about sharing the gospel?"
drag, startPoint x: 528, startPoint y: 318, endPoint x: 515, endPoint y: 319, distance: 12.6
click at [515, 319] on div "2" at bounding box center [547, 318] width 76 height 20
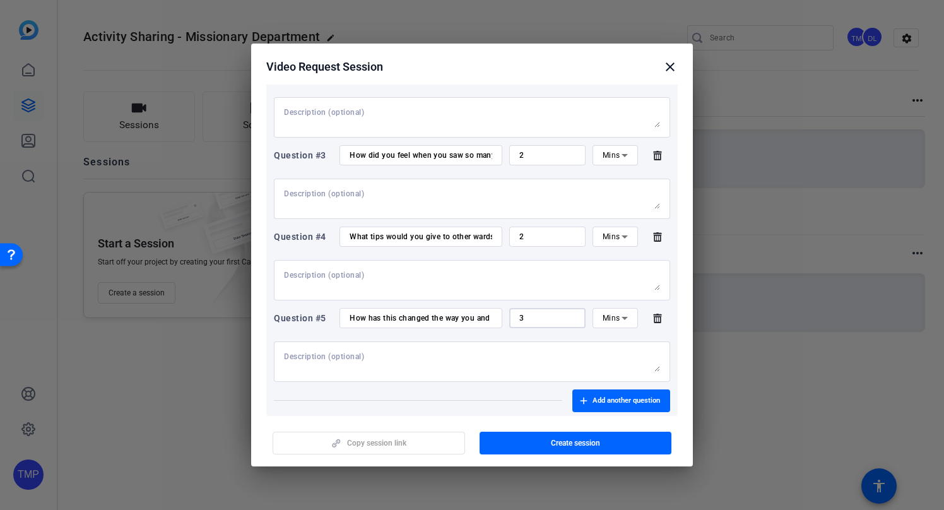
type input "3"
drag, startPoint x: 534, startPoint y: 235, endPoint x: 502, endPoint y: 235, distance: 31.6
click at [502, 235] on div "Question #4 What tips would you give to other wards who want to have more frien…" at bounding box center [472, 237] width 396 height 20
type input "3"
drag, startPoint x: 533, startPoint y: 151, endPoint x: 547, endPoint y: 186, distance: 36.6
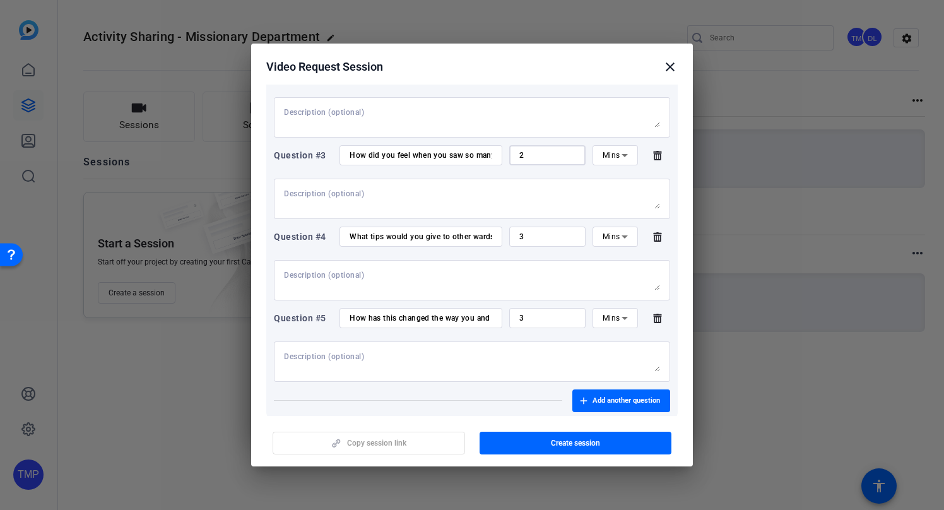
click at [514, 153] on div "2" at bounding box center [547, 155] width 76 height 20
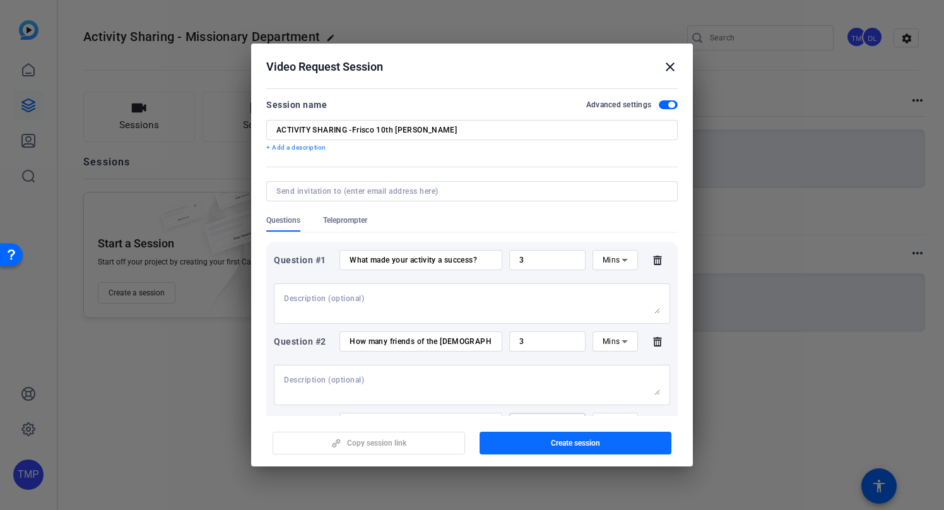
type input "3"
click at [618, 444] on span "button" at bounding box center [576, 443] width 193 height 30
click at [304, 194] on input at bounding box center [469, 191] width 386 height 10
click at [346, 221] on span "Teleprompter" at bounding box center [345, 220] width 44 height 10
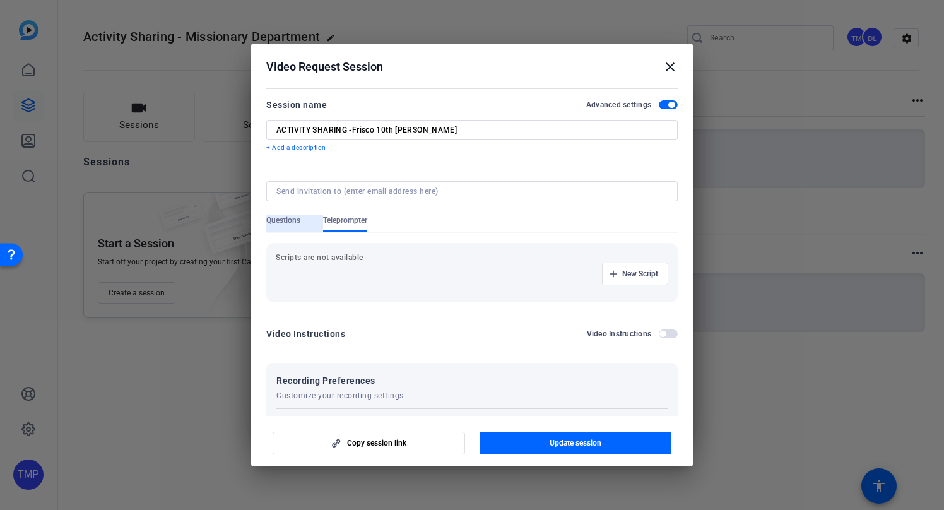
click at [281, 221] on span "Questions" at bounding box center [283, 220] width 34 height 10
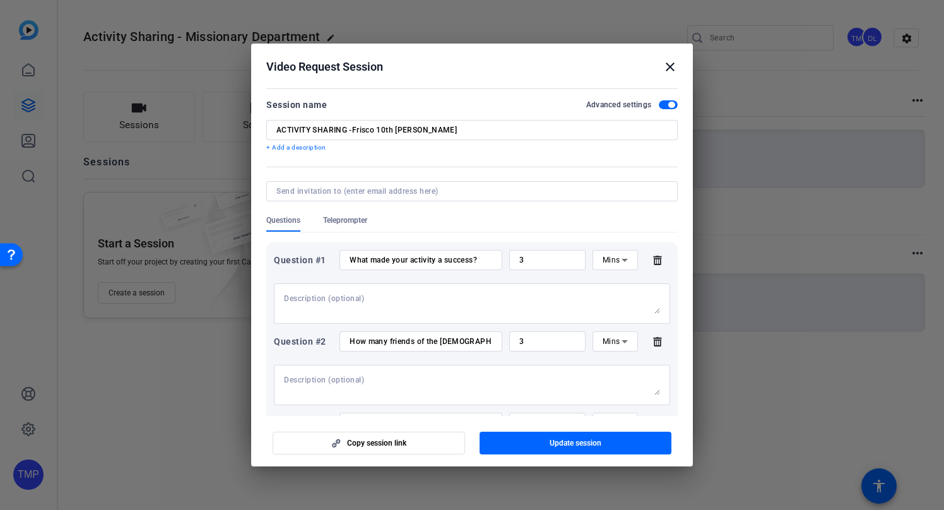
click at [423, 216] on div "Questions Teleprompter" at bounding box center [472, 223] width 412 height 16
click at [444, 292] on div at bounding box center [472, 303] width 376 height 40
drag, startPoint x: 301, startPoint y: 193, endPoint x: 454, endPoint y: 193, distance: 153.4
click at [300, 193] on input at bounding box center [469, 191] width 386 height 10
click at [619, 443] on span "button" at bounding box center [576, 443] width 193 height 30
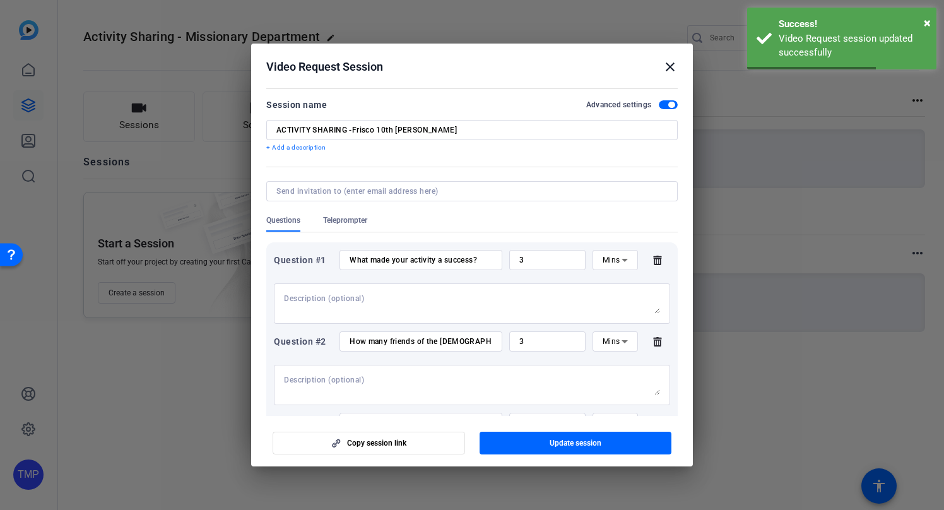
scroll to position [2, 0]
click at [670, 67] on mat-icon "close" at bounding box center [670, 66] width 15 height 15
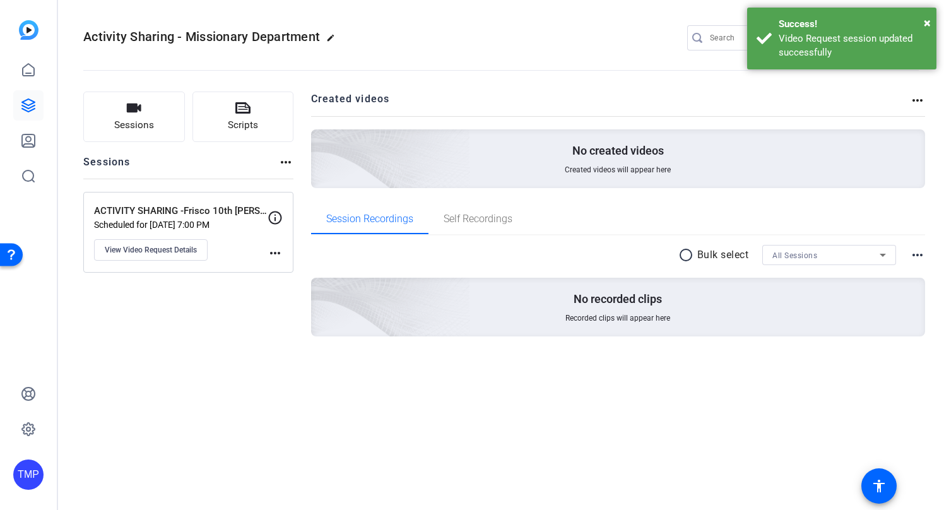
click at [172, 409] on div "Activity Sharing - Missionary Department edit TM DL settings Sessions Scripts S…" at bounding box center [501, 255] width 886 height 510
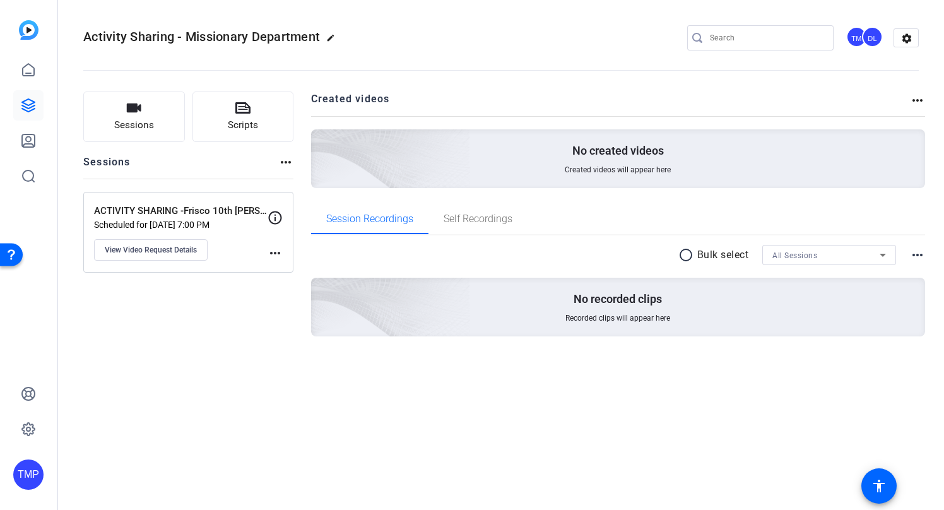
click at [226, 407] on div "Activity Sharing - Missionary Department edit TM DL settings Sessions Scripts S…" at bounding box center [501, 255] width 886 height 510
click at [254, 319] on div "Sessions Scripts Sessions more_horiz ACTIVITY SHARING -Frisco 10th Ward Bishop …" at bounding box center [188, 234] width 210 height 285
click at [291, 37] on span "Activity Sharing - Missionary Department" at bounding box center [201, 36] width 237 height 15
click at [333, 40] on mat-icon "edit" at bounding box center [333, 40] width 15 height 15
click at [216, 39] on span "clear" at bounding box center [215, 37] width 15 height 15
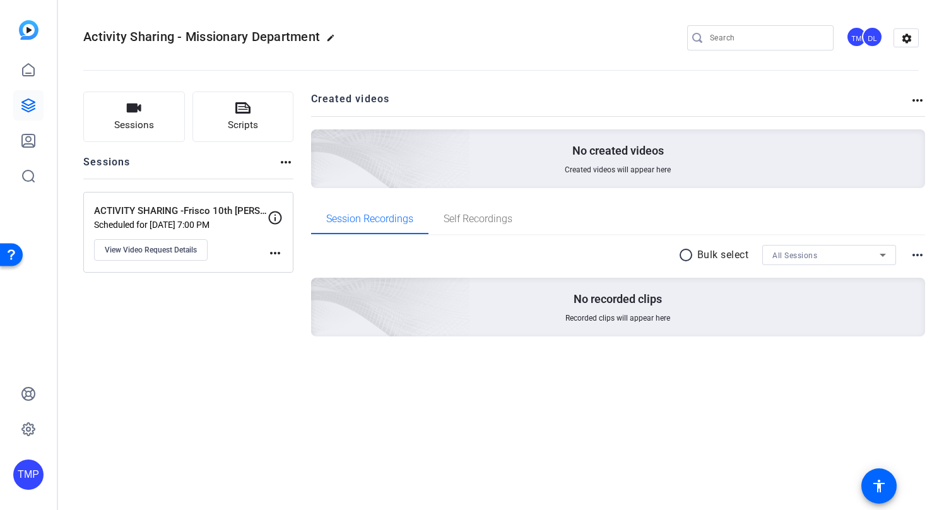
drag, startPoint x: 220, startPoint y: 309, endPoint x: 204, endPoint y: 300, distance: 18.6
click at [220, 309] on div "Sessions Scripts Sessions more_horiz ACTIVITY SHARING -Frisco 10th Ward Bishop …" at bounding box center [188, 234] width 210 height 285
click at [150, 125] on span "Sessions" at bounding box center [134, 125] width 40 height 15
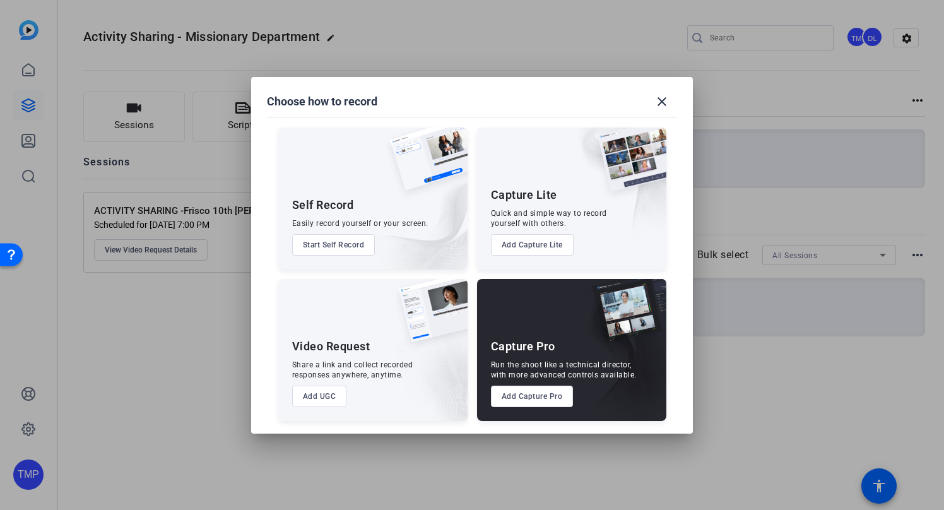
click at [328, 391] on button "Add UGC" at bounding box center [319, 396] width 55 height 21
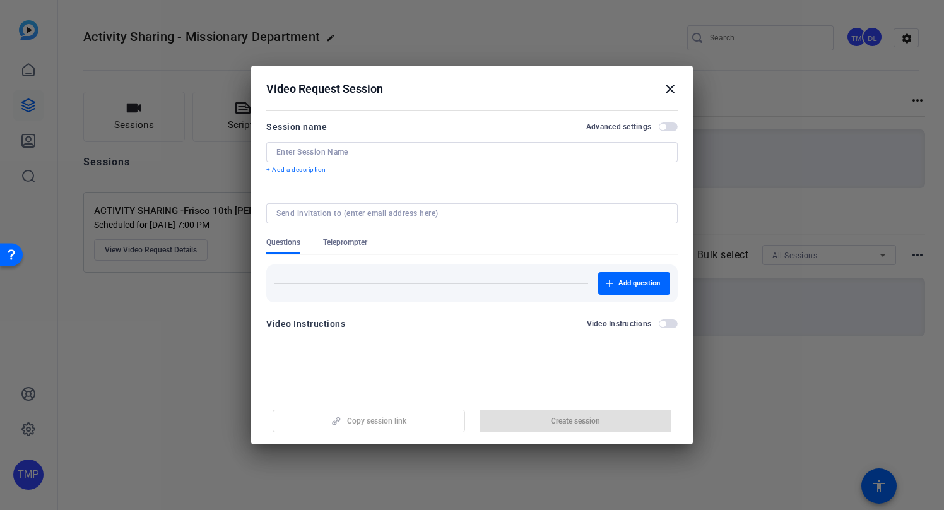
click at [307, 152] on input at bounding box center [471, 152] width 391 height 10
type input "a"
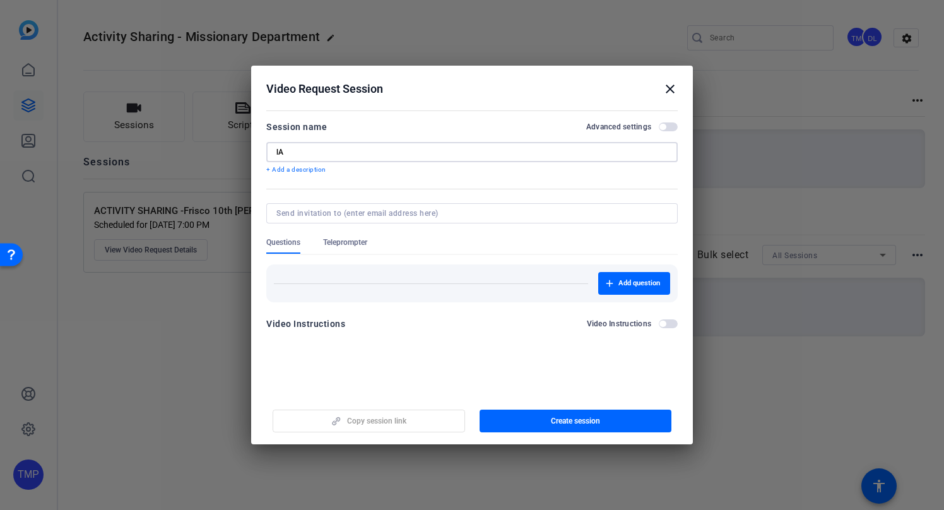
type input "l"
paste input "Apache Park Ward (Arizona) (Bi"
drag, startPoint x: 459, startPoint y: 151, endPoint x: 421, endPoint y: 148, distance: 38.1
click at [421, 148] on input "ACTIVIGY SHARING - Apache Park Ward (Arizona) (Bi" at bounding box center [471, 152] width 391 height 10
click at [478, 155] on input "ACTIVIGY SHARING - Apache Park Ward (Bi" at bounding box center [471, 152] width 391 height 10
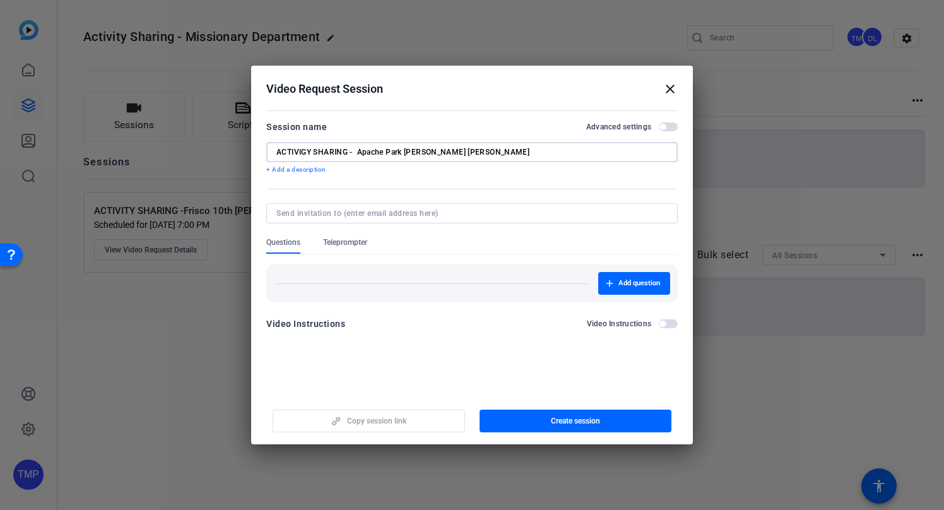
click at [307, 152] on input "ACTIVIGY SHARING - Apache Park Ward Bishop Muller" at bounding box center [471, 152] width 391 height 10
type input "ACTIVITY SHARING - Apache Park Ward Bishop Muller"
click at [496, 266] on div "Add question" at bounding box center [472, 283] width 412 height 38
click at [649, 286] on span "Add question" at bounding box center [640, 283] width 42 height 10
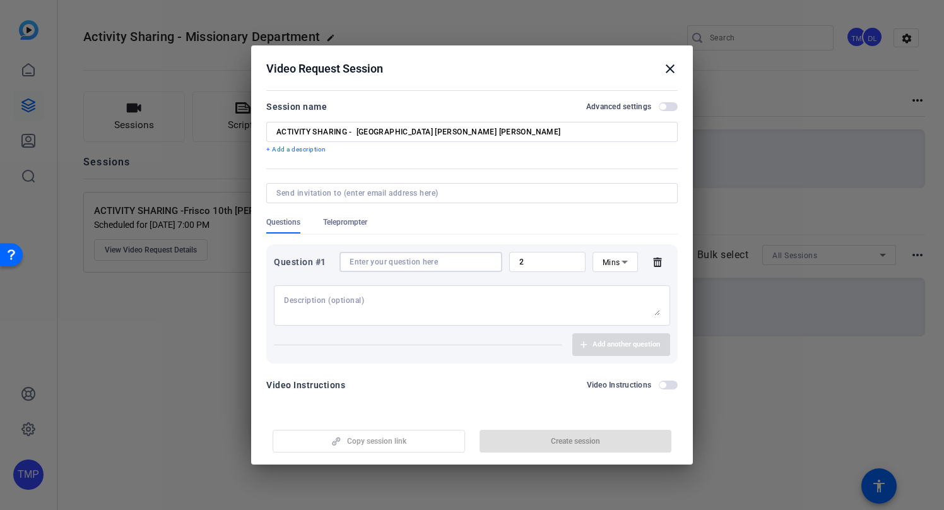
click at [363, 266] on input at bounding box center [421, 262] width 143 height 10
paste input "What made your activity a success?"
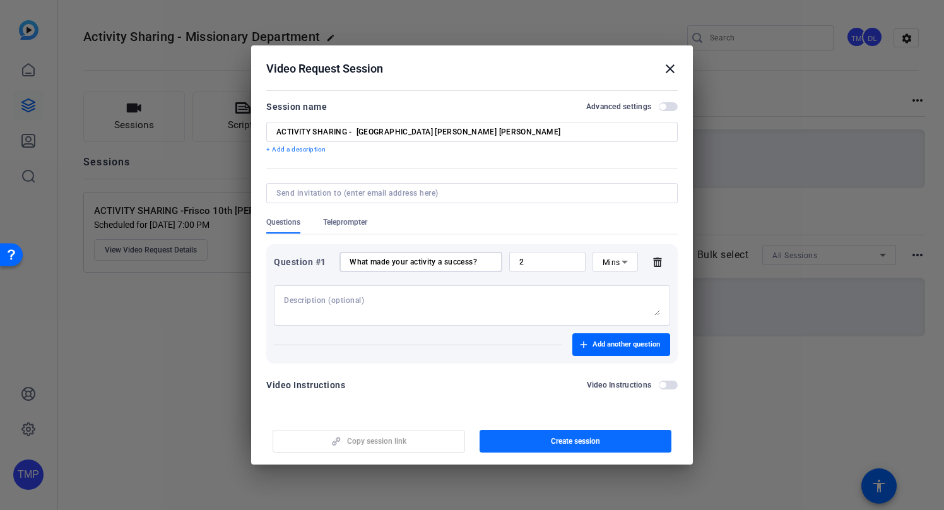
type input "What made your activity a success?"
click at [569, 440] on span "Create session" at bounding box center [575, 441] width 49 height 10
click at [668, 72] on mat-icon "close" at bounding box center [670, 68] width 15 height 15
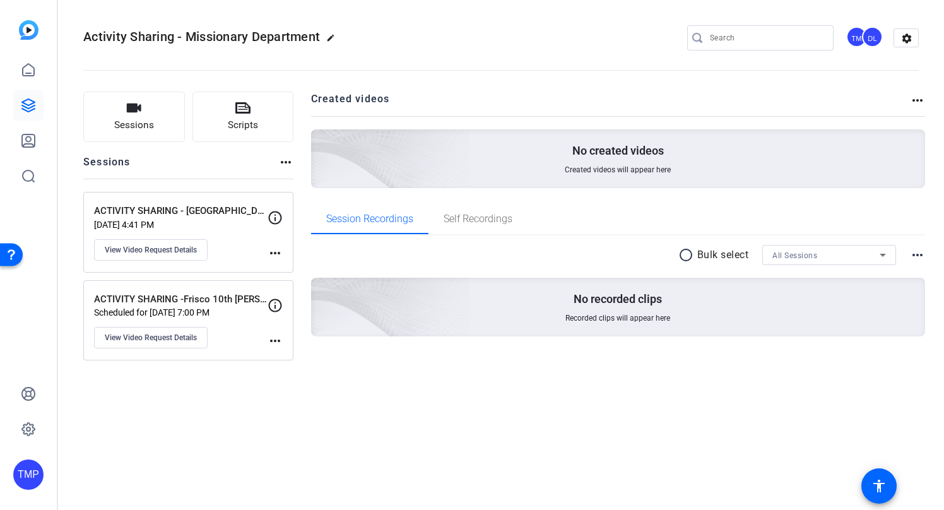
click at [278, 338] on mat-icon "more_horiz" at bounding box center [275, 340] width 15 height 15
click at [248, 320] on div at bounding box center [472, 255] width 944 height 510
click at [273, 302] on icon at bounding box center [275, 305] width 15 height 15
drag, startPoint x: 230, startPoint y: 336, endPoint x: 235, endPoint y: 331, distance: 7.2
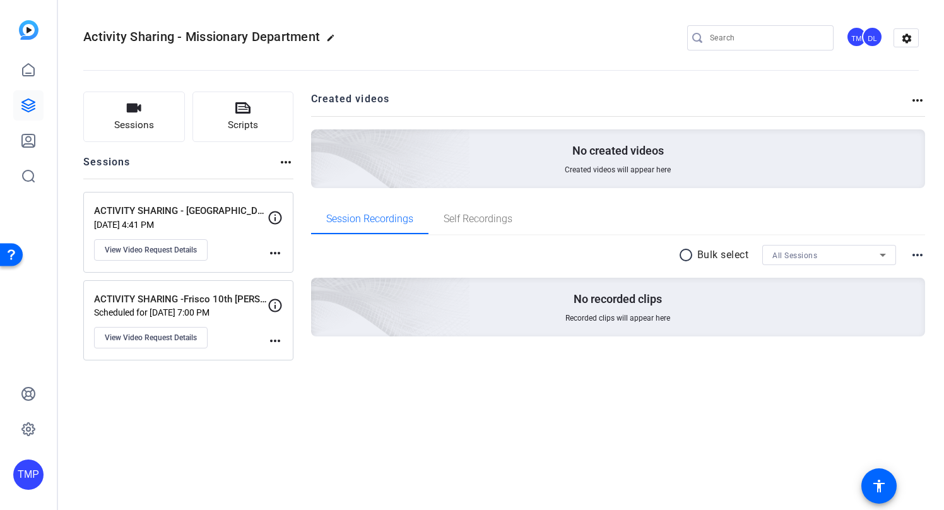
click at [230, 336] on div "ACTIVITY SHARING -Frisco 10th Ward Bishop Copeland Scheduled for Sep 09, 2025 @…" at bounding box center [181, 320] width 174 height 57
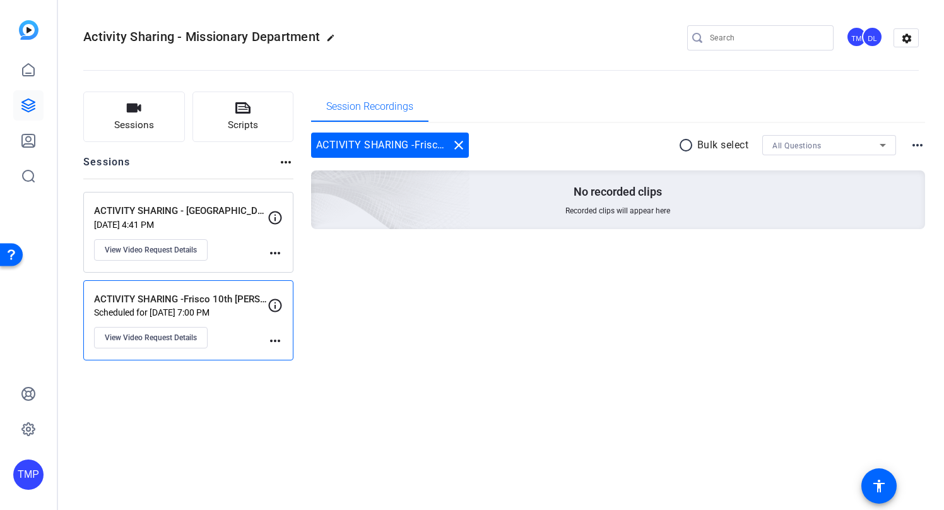
click at [684, 149] on mat-icon "radio_button_unchecked" at bounding box center [687, 145] width 19 height 15
click at [845, 145] on div "All Questions" at bounding box center [826, 146] width 107 height 16
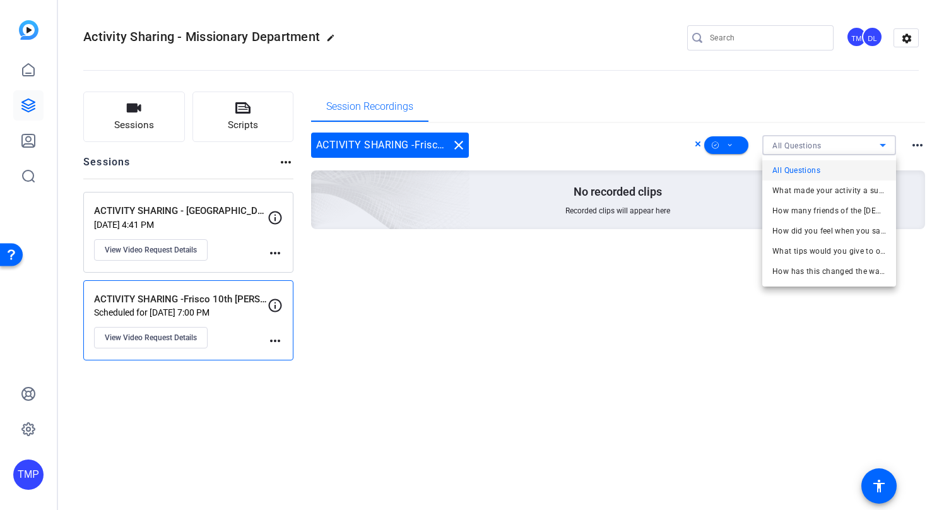
click at [655, 352] on div at bounding box center [472, 255] width 944 height 510
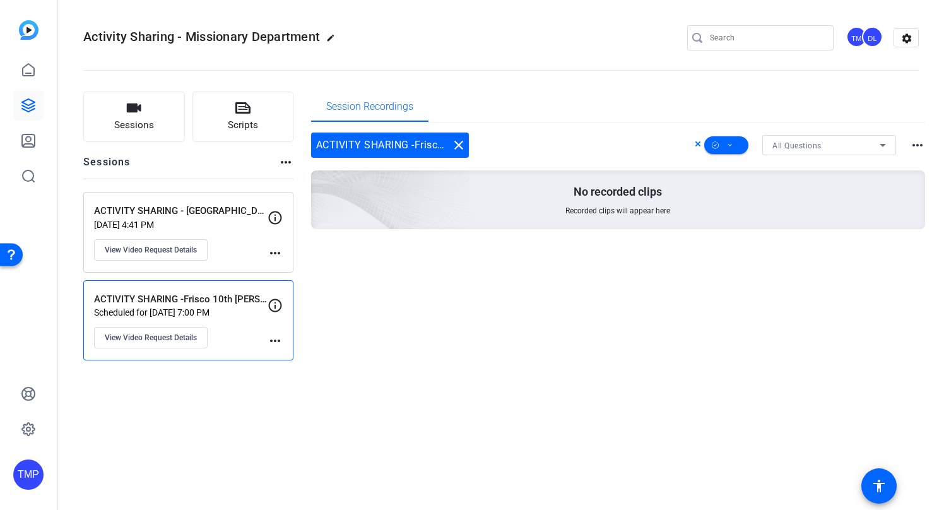
click at [696, 144] on icon at bounding box center [698, 143] width 6 height 15
click at [287, 163] on mat-icon "more_horiz" at bounding box center [285, 162] width 15 height 15
click at [234, 406] on div at bounding box center [472, 255] width 944 height 510
click at [179, 249] on span "View Video Request Details" at bounding box center [151, 250] width 92 height 10
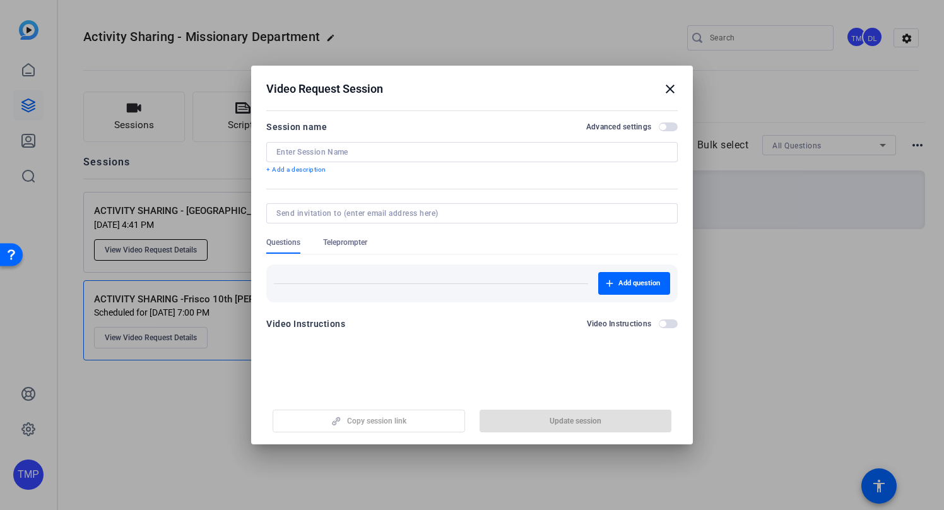
type input "ACTIVITY SHARING - Apache Park Ward Bishop Muller"
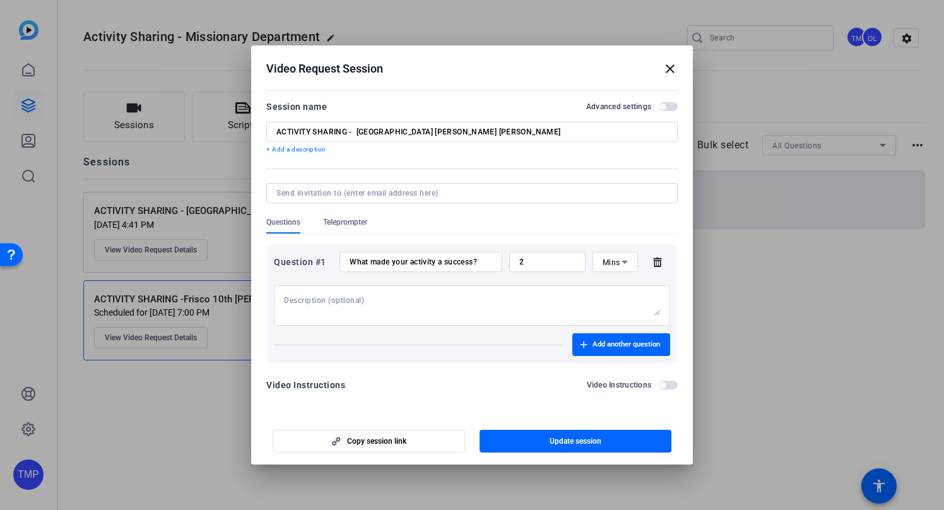
click at [337, 215] on div at bounding box center [472, 210] width 412 height 14
click at [339, 224] on span "Teleprompter" at bounding box center [345, 222] width 44 height 10
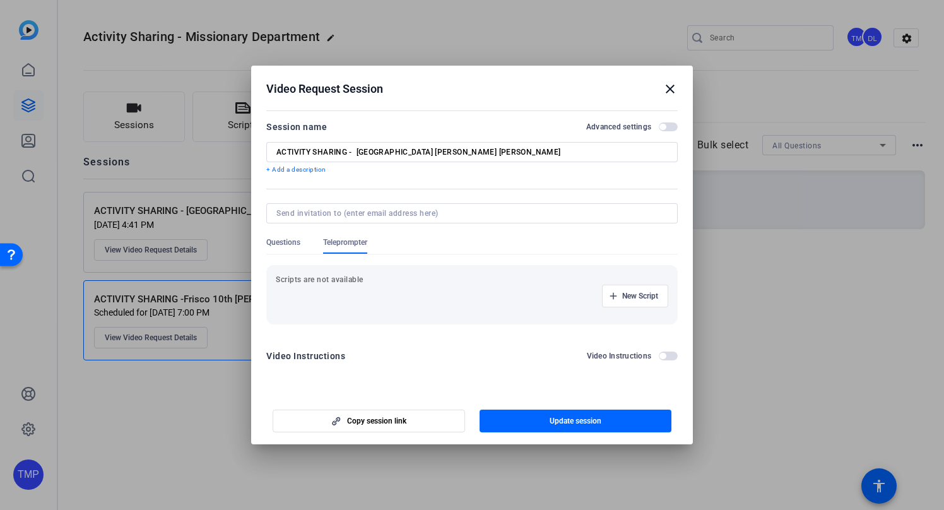
click at [288, 240] on span "Questions" at bounding box center [283, 242] width 34 height 10
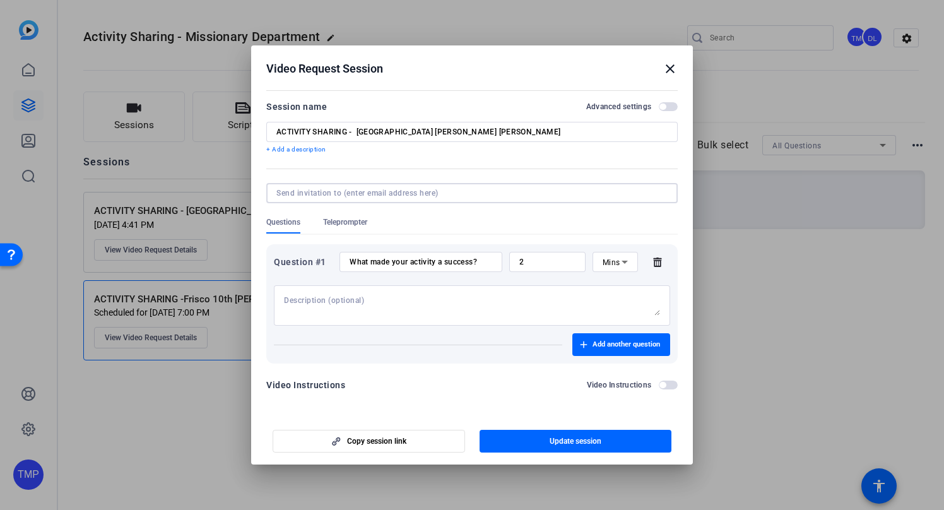
click at [374, 191] on input at bounding box center [469, 193] width 386 height 10
click at [675, 105] on span "button" at bounding box center [668, 106] width 19 height 9
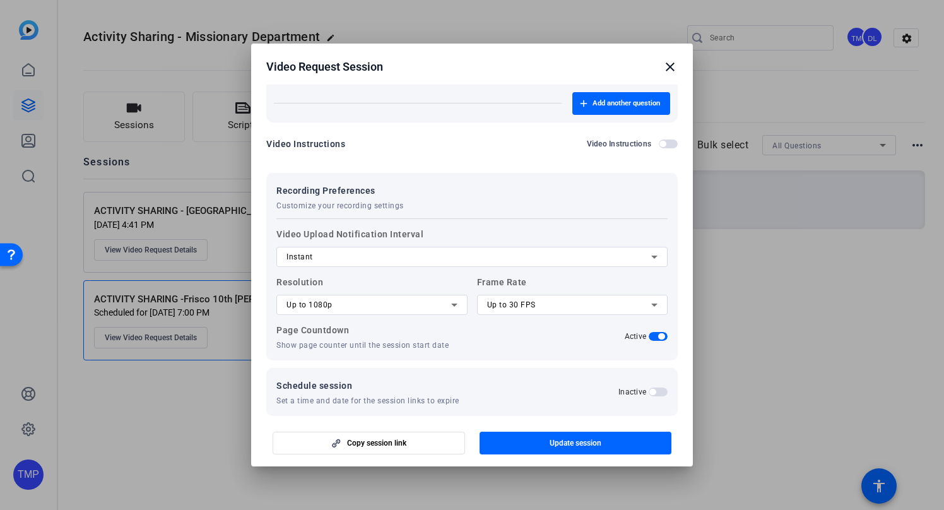
scroll to position [253, 0]
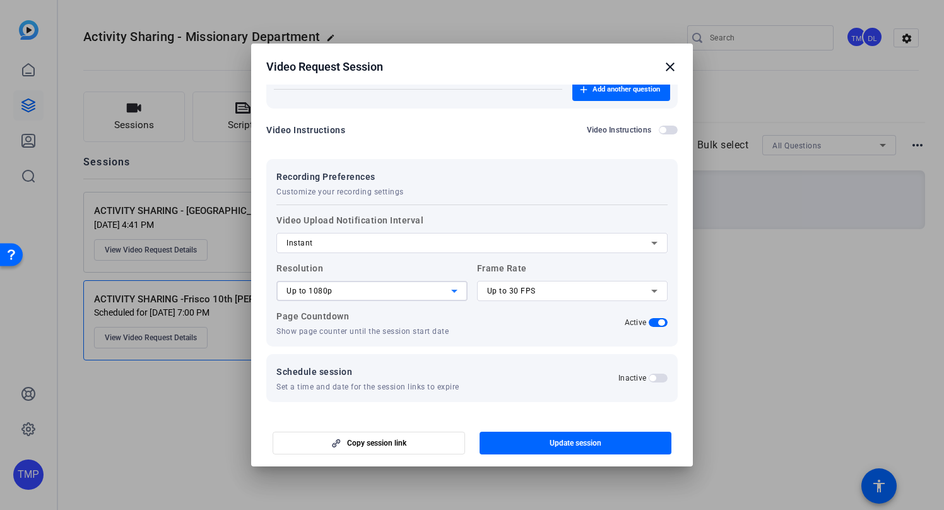
click at [458, 289] on icon at bounding box center [454, 290] width 15 height 15
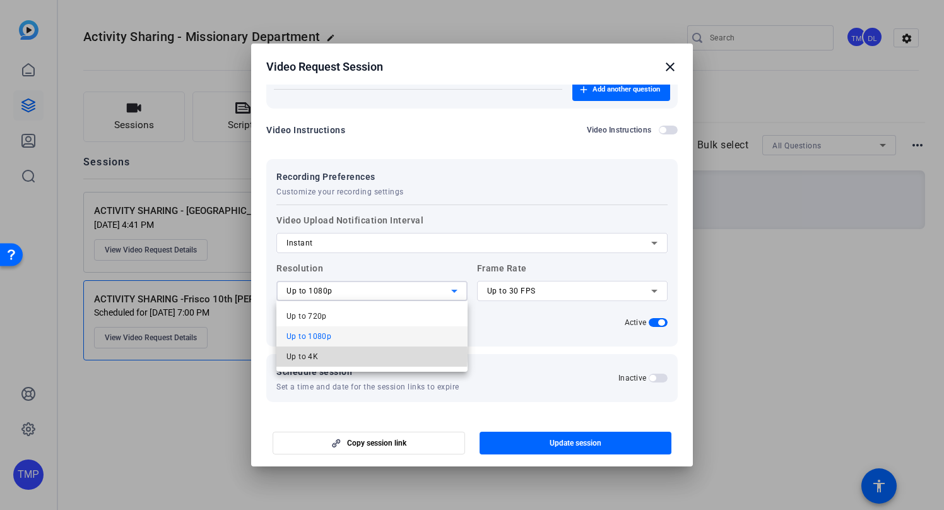
click at [337, 355] on mat-option "Up to 4K" at bounding box center [371, 357] width 191 height 20
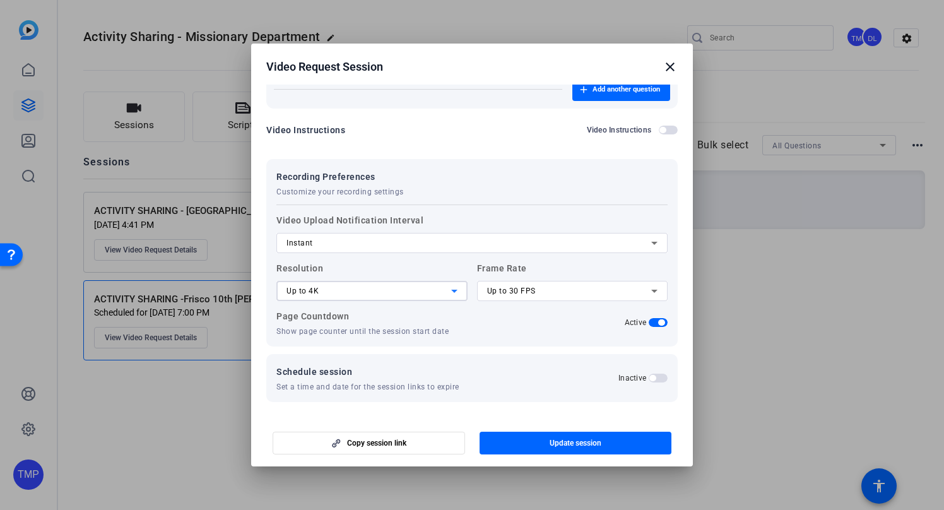
click at [672, 127] on span "button" at bounding box center [668, 130] width 19 height 9
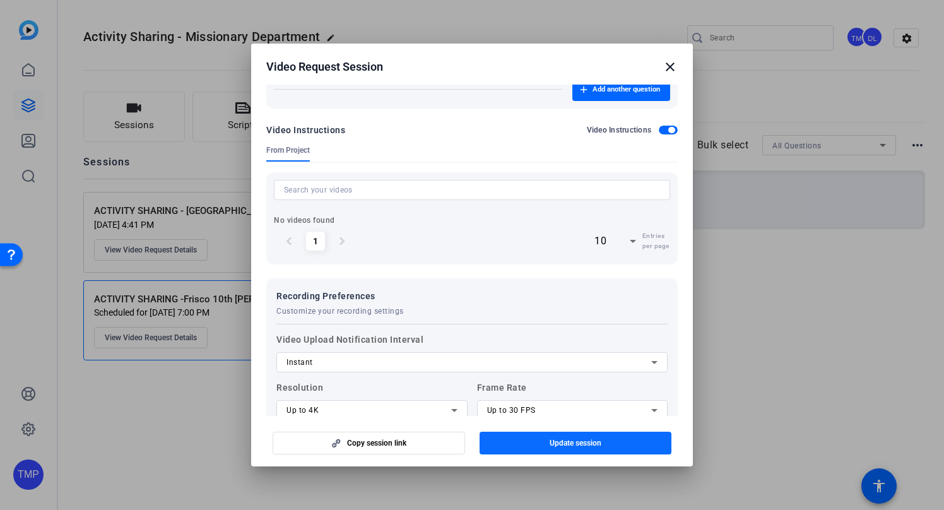
click at [570, 442] on span "Update session" at bounding box center [576, 443] width 52 height 10
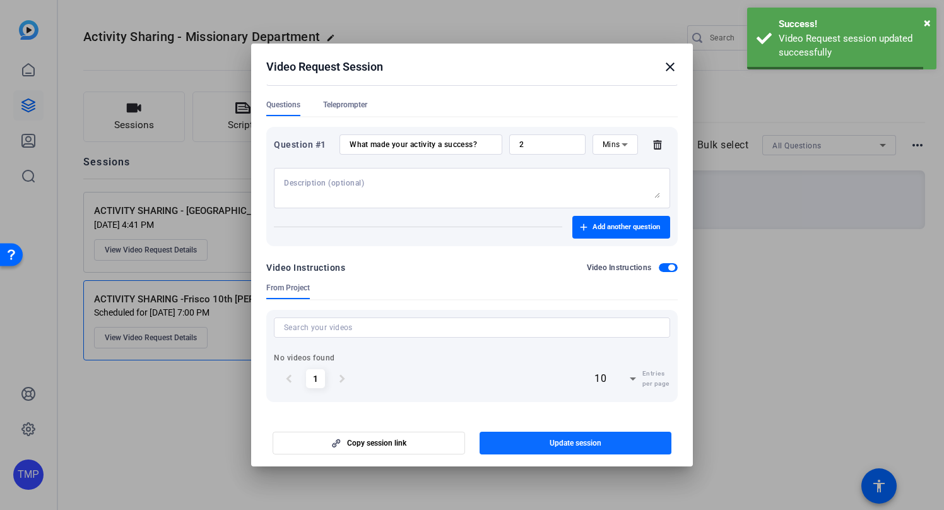
scroll to position [116, 0]
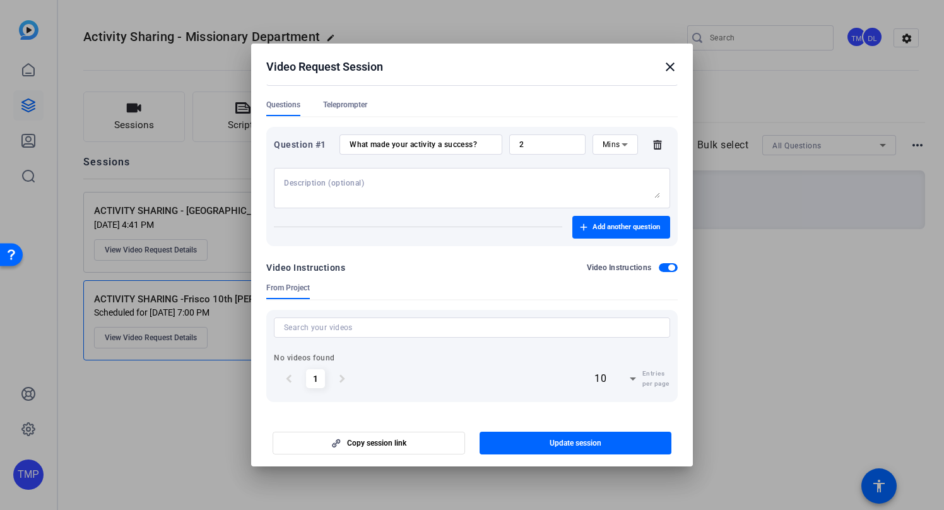
click at [578, 68] on div "Video Request Session close" at bounding box center [472, 66] width 412 height 15
